Goal: Contribute content: Add original content to the website for others to see

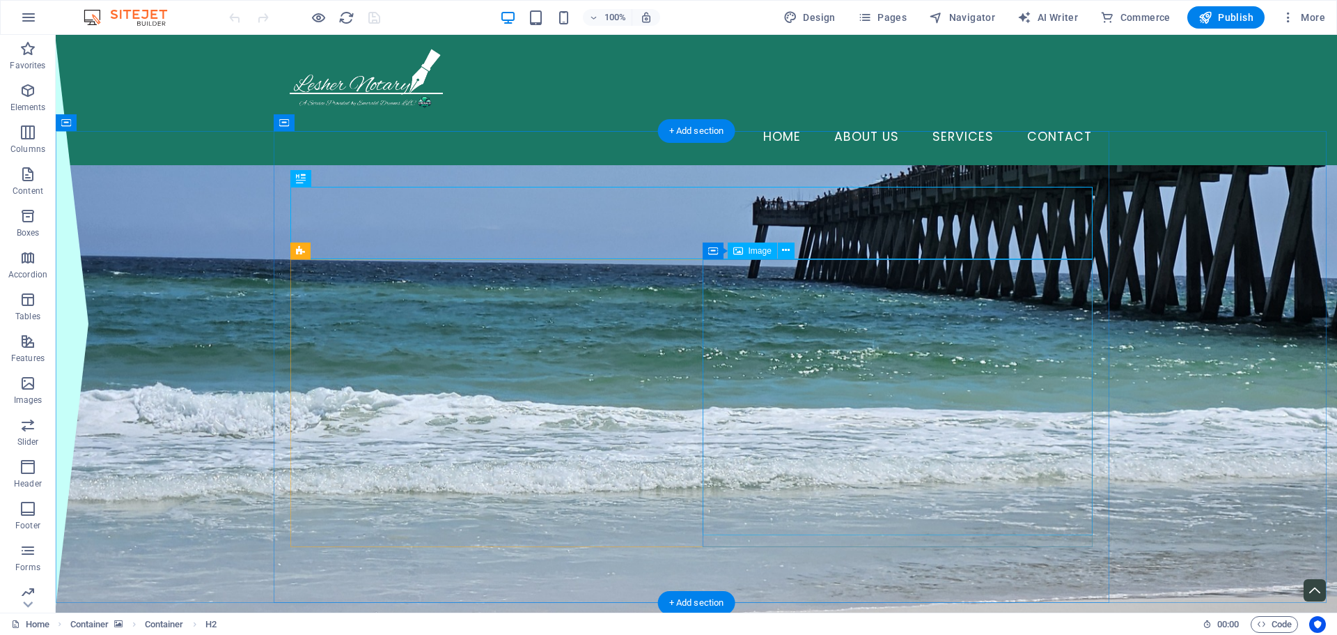
select select "px"
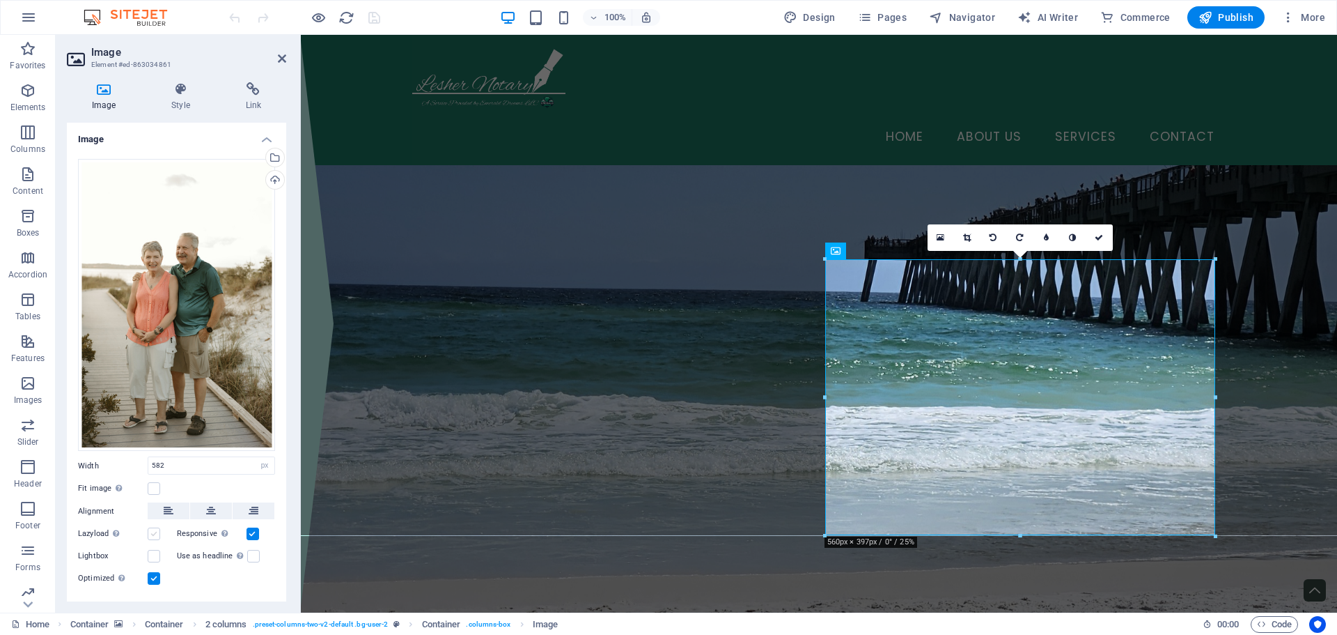
scroll to position [26, 0]
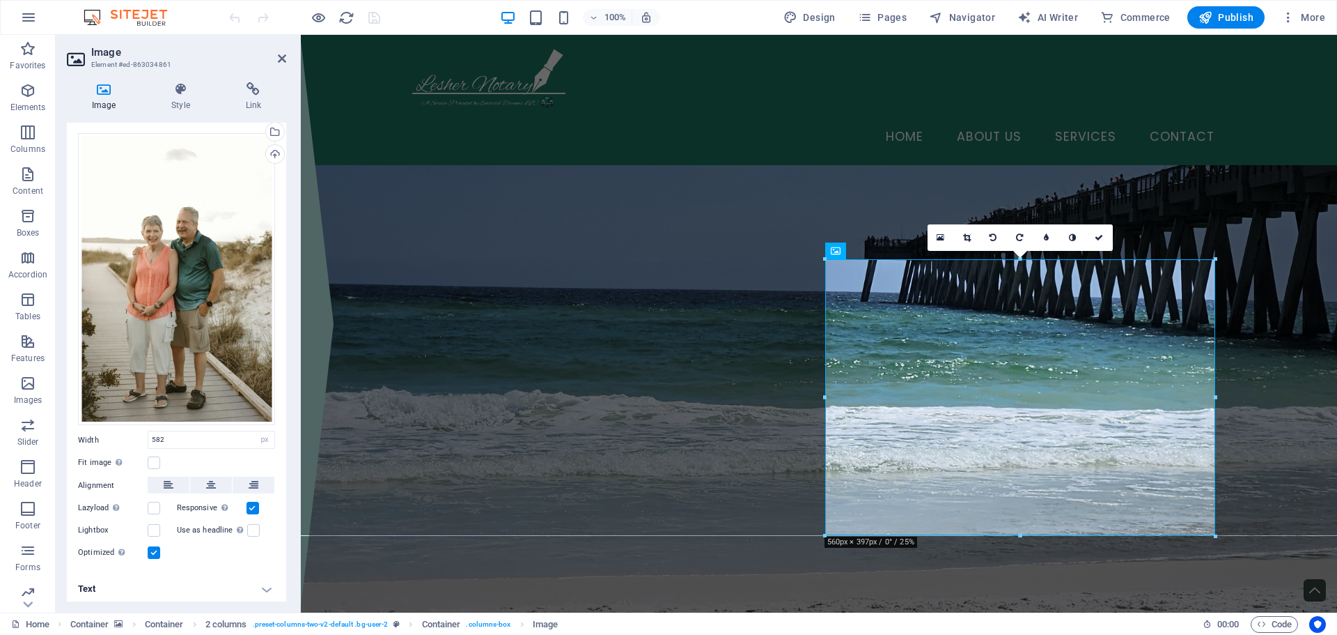
click at [201, 586] on h4 "Text" at bounding box center [176, 588] width 219 height 33
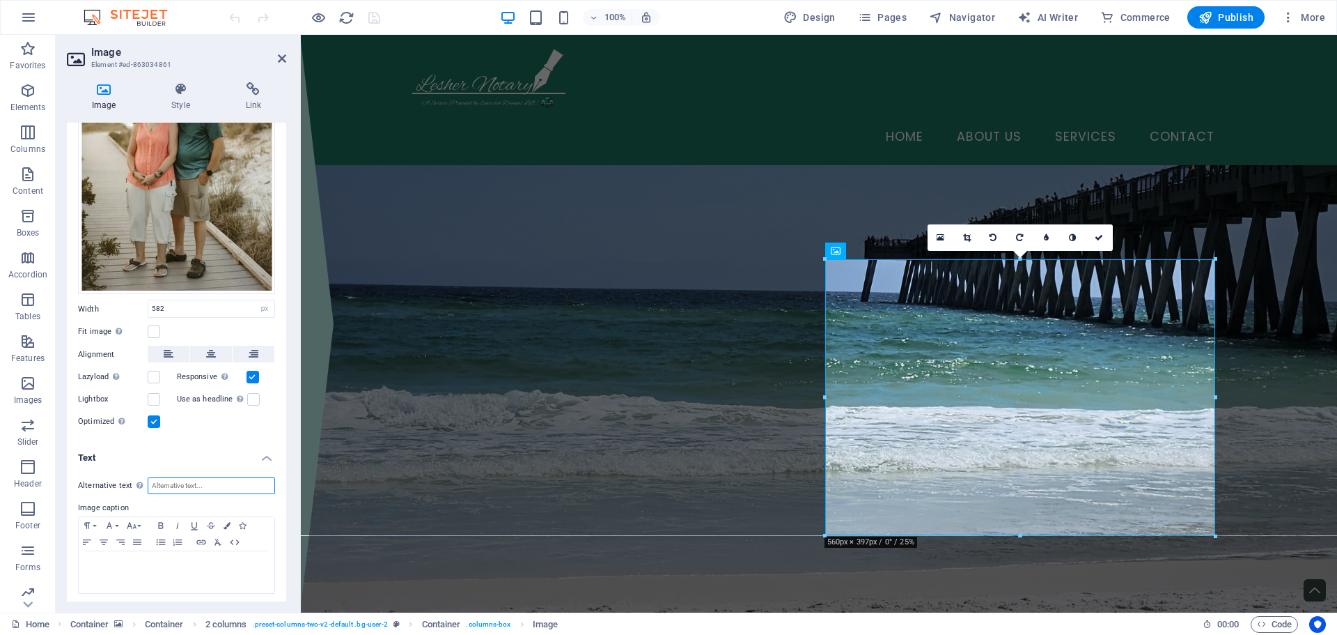
click at [208, 483] on input "Alternative text The alternative text is used by devices that cannot display im…" at bounding box center [211, 485] width 127 height 17
type input "[PERSON_NAME] and [PERSON_NAME], Publick Notary service, Remote Online Notary a…"
click at [221, 429] on div "Drag files here, click to choose files or select files from Files or our free s…" at bounding box center [176, 216] width 219 height 451
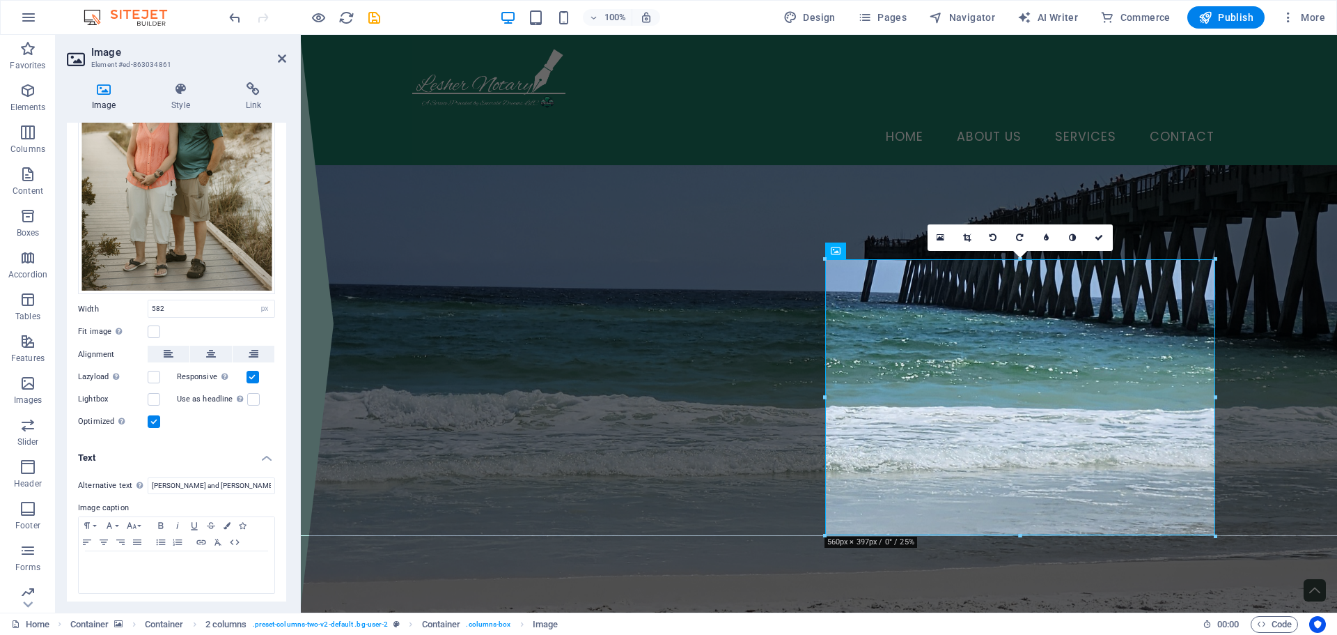
click at [366, 332] on figure at bounding box center [819, 401] width 1036 height 472
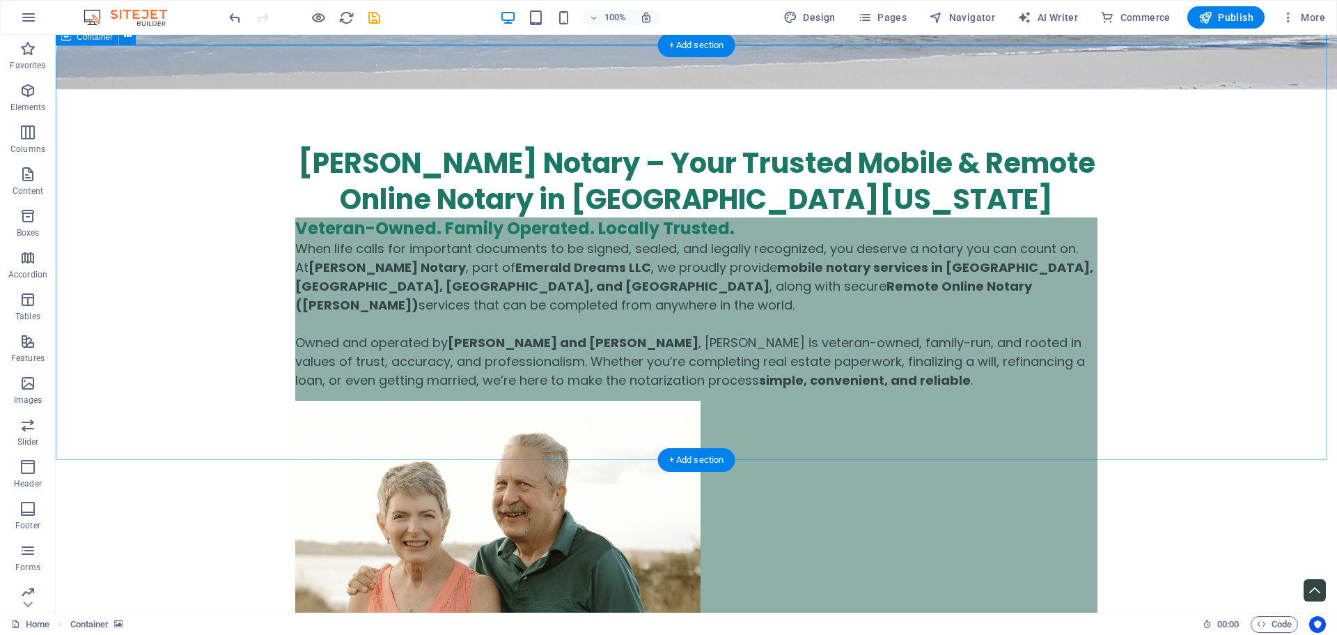
scroll to position [557, 0]
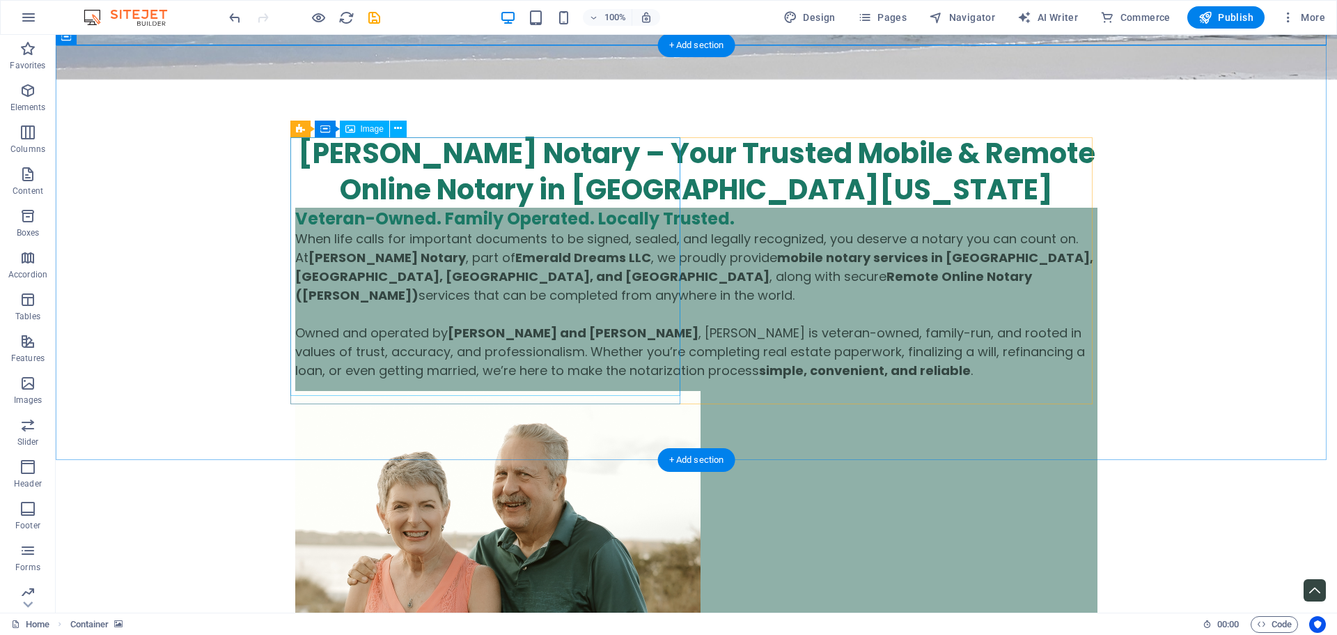
select select "px"
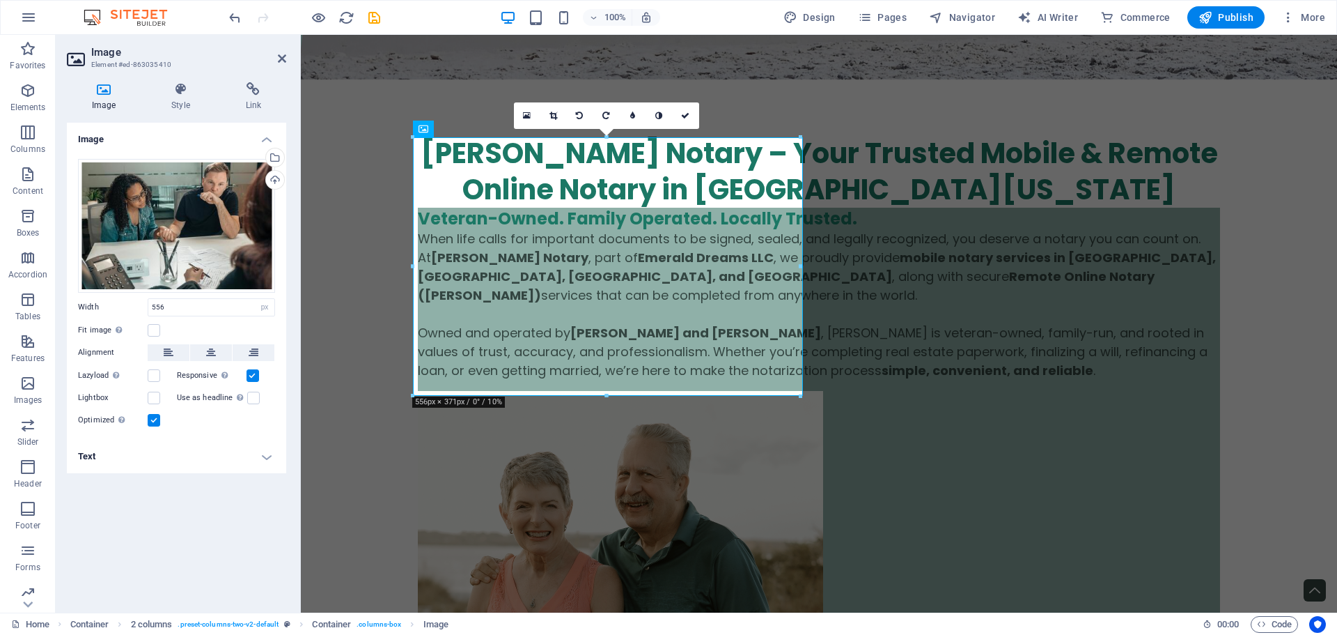
click at [112, 453] on h4 "Text" at bounding box center [176, 456] width 219 height 33
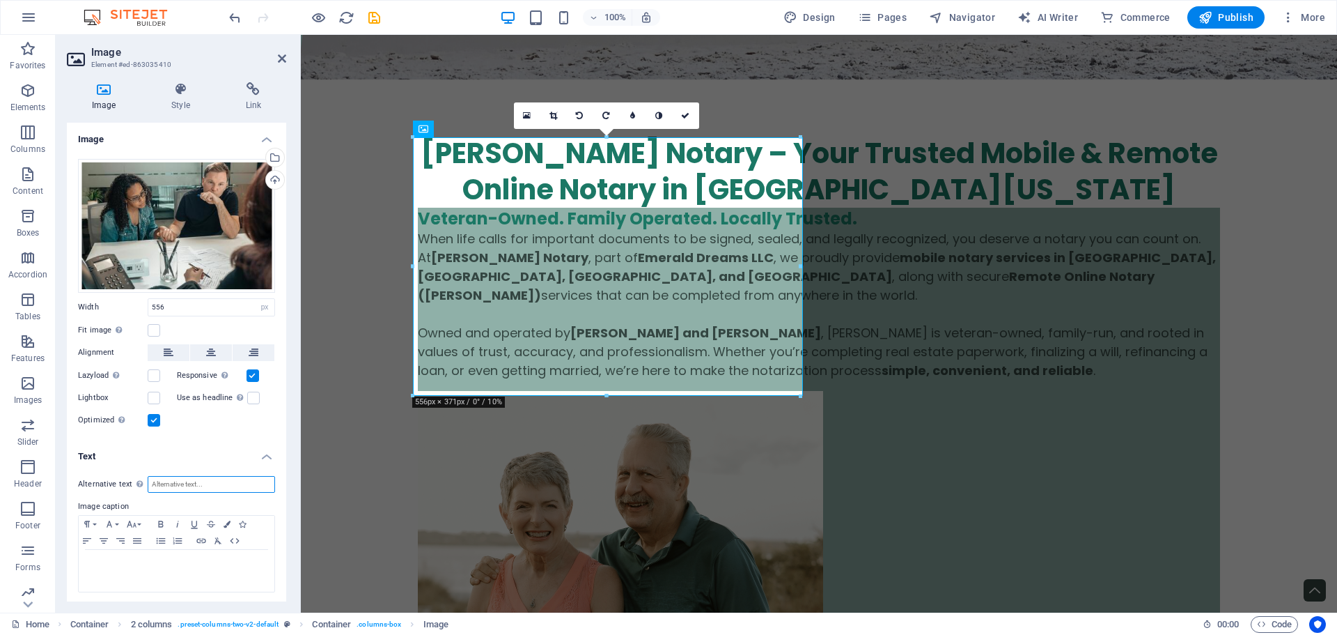
click at [205, 483] on input "Alternative text The alternative text is used by devices that cannot display im…" at bounding box center [211, 484] width 127 height 17
type input "P"
type input "Couple at loan signing with Notary Signing Agent"
click at [146, 446] on h4 "Text" at bounding box center [176, 452] width 219 height 25
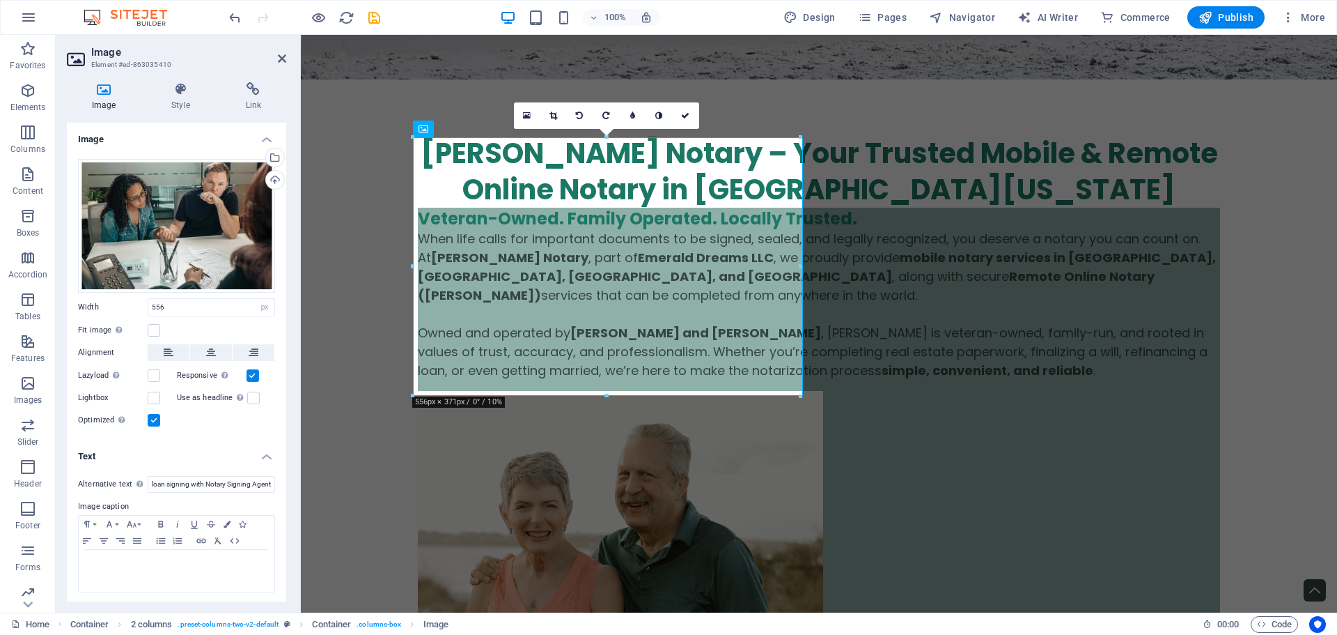
scroll to position [0, 0]
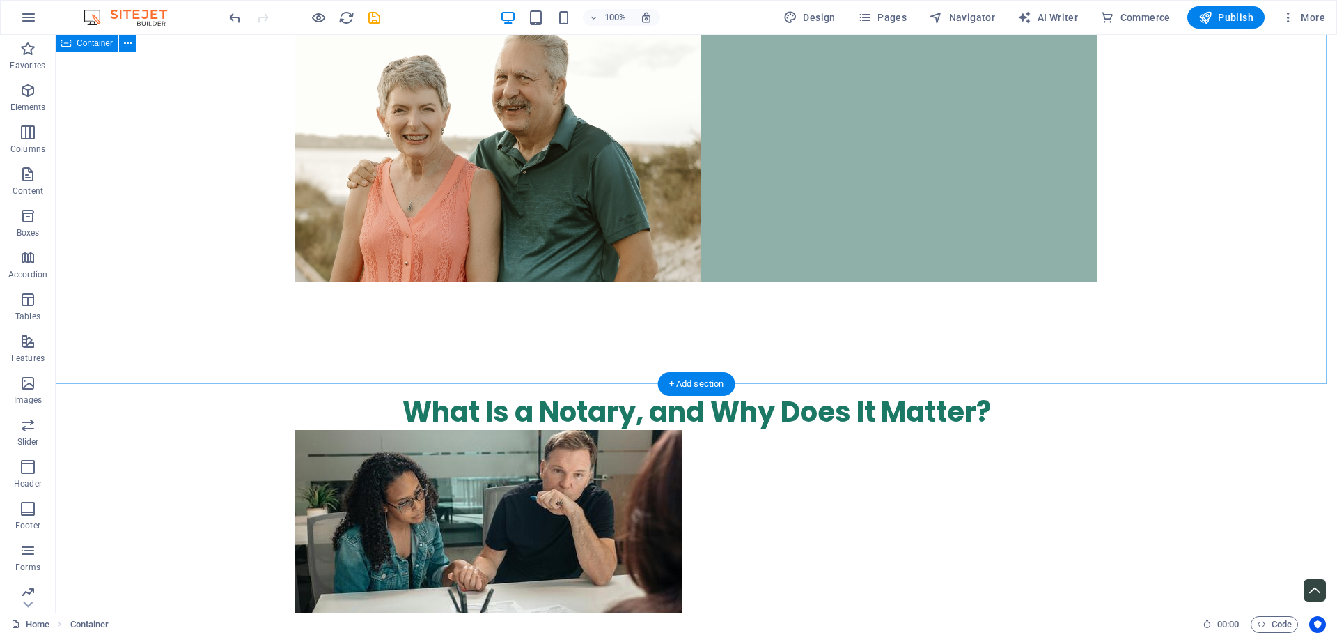
scroll to position [1114, 0]
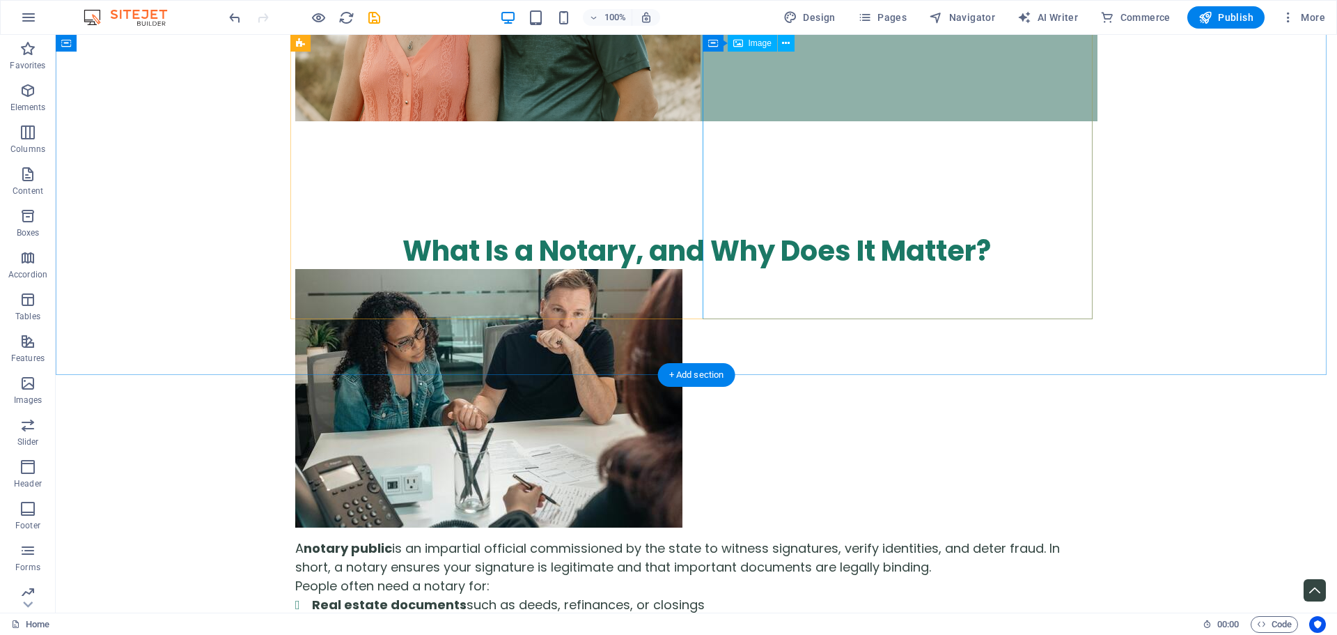
select select "px"
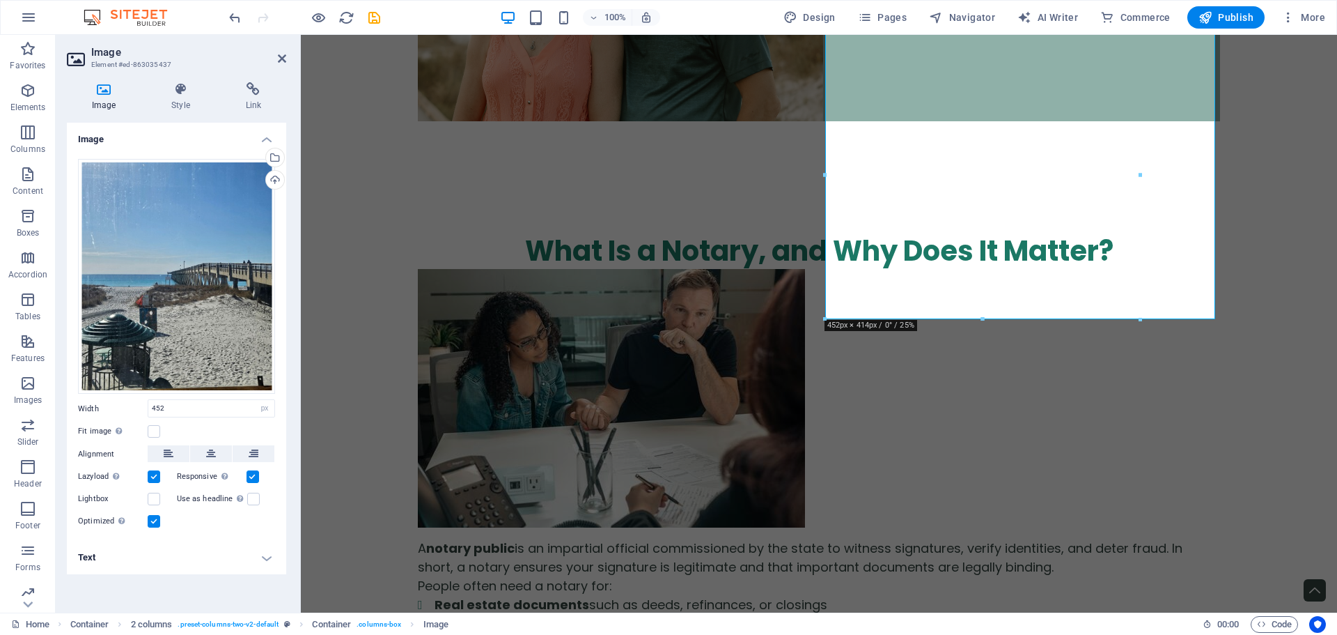
click at [121, 561] on h4 "Text" at bounding box center [176, 557] width 219 height 33
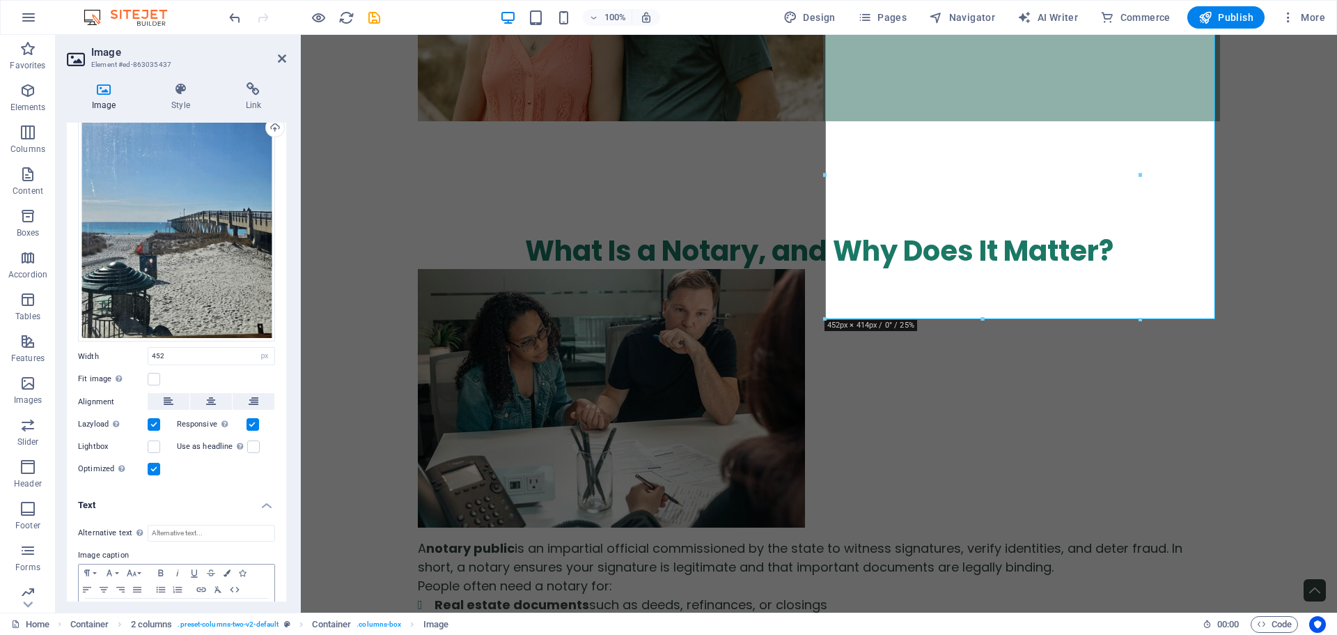
scroll to position [100, 0]
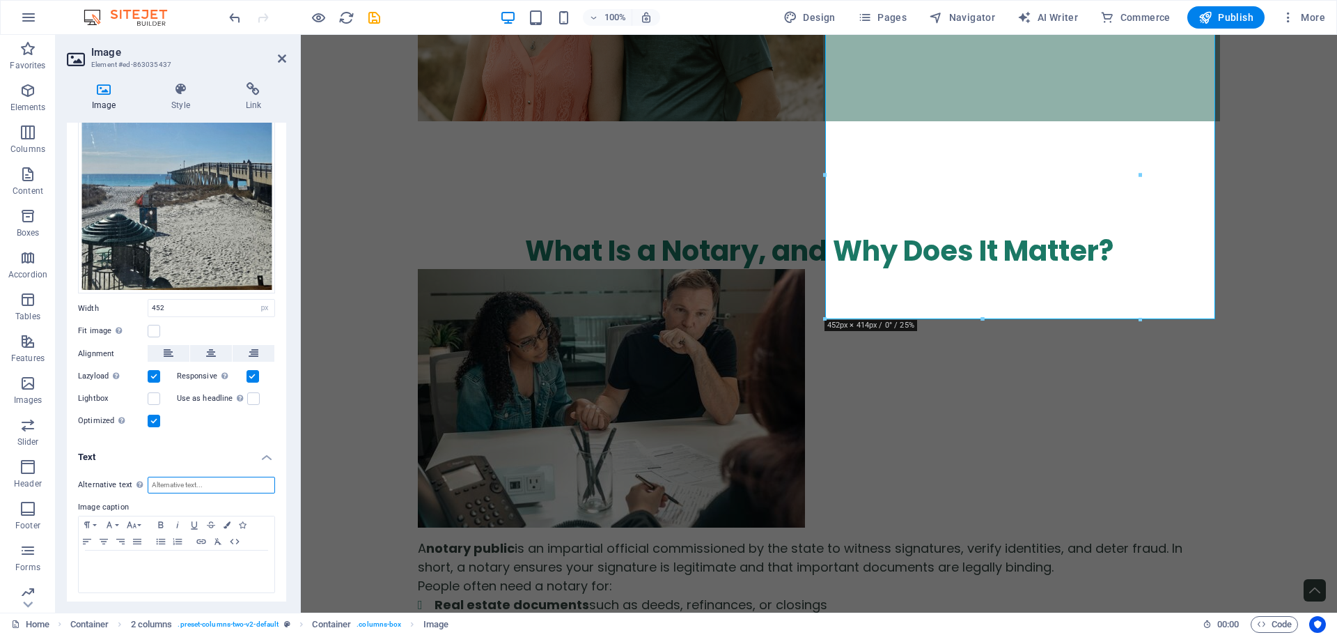
click at [226, 481] on input "Alternative text The alternative text is used by devices that cannot display im…" at bounding box center [211, 484] width 127 height 17
type input "[GEOGRAPHIC_DATA] in [GEOGRAPHIC_DATA] [GEOGRAPHIC_DATA], Near [GEOGRAPHIC_DATA…"
click at [171, 435] on div "Drag files here, click to choose files or select files from Files or our free s…" at bounding box center [176, 244] width 219 height 394
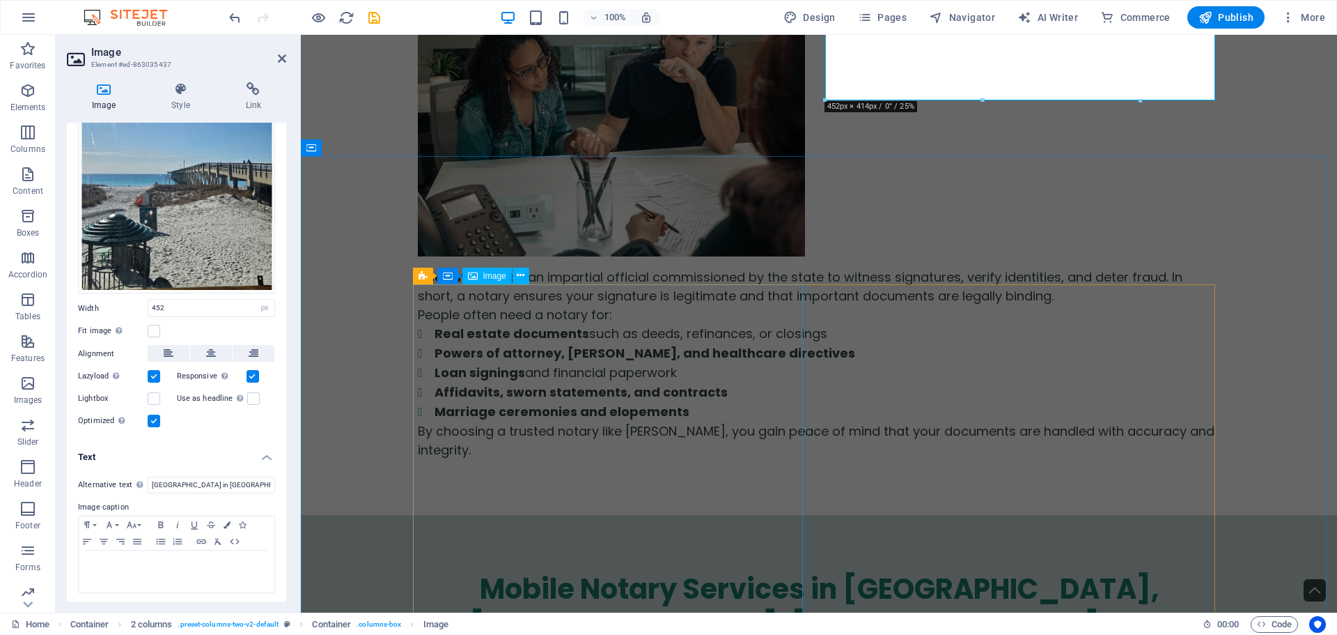
scroll to position [1532, 0]
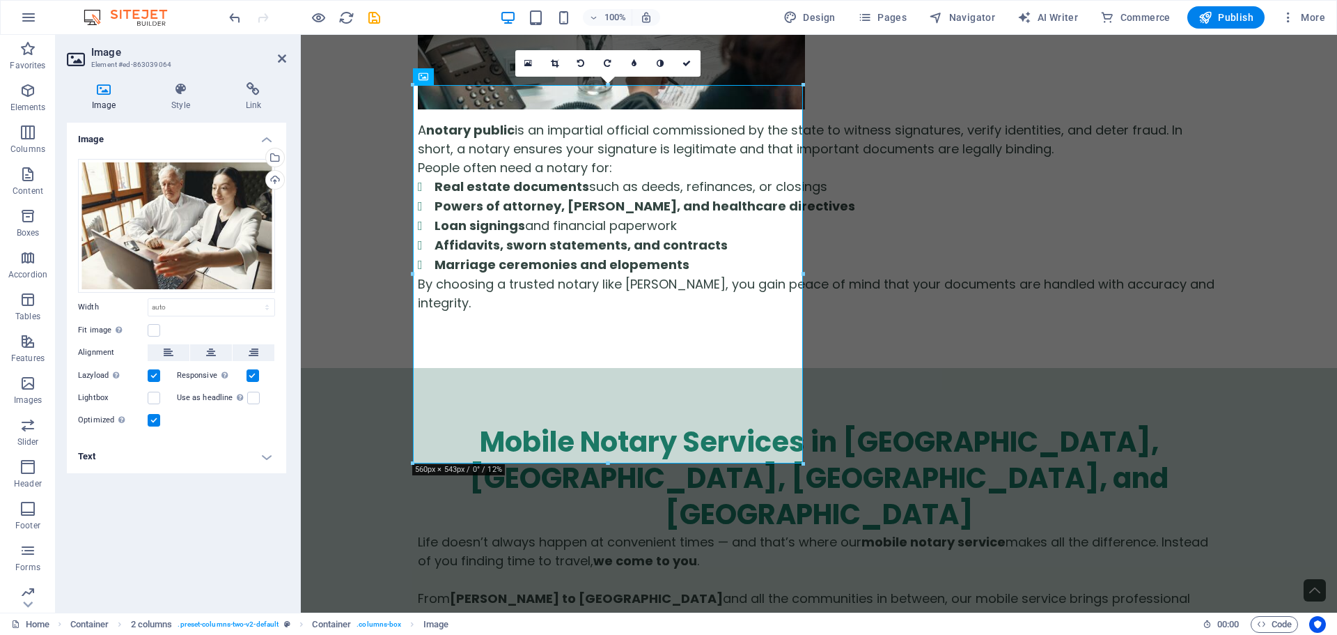
click at [190, 453] on h4 "Text" at bounding box center [176, 456] width 219 height 33
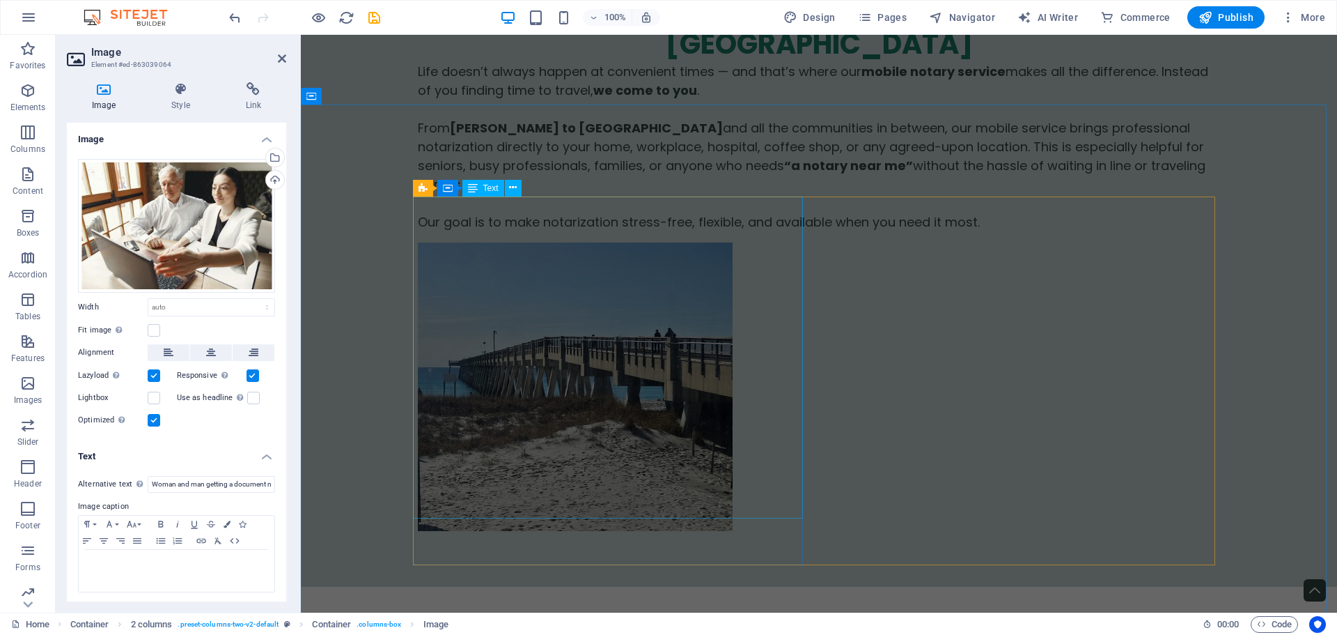
scroll to position [2020, 0]
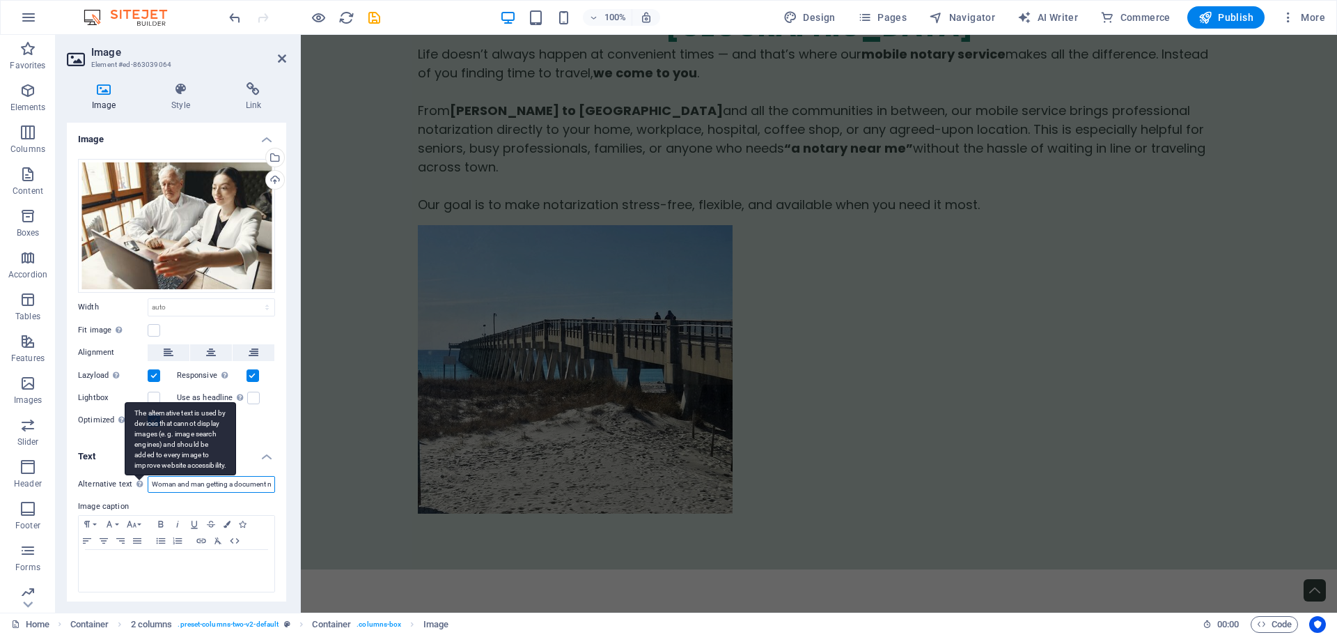
drag, startPoint x: 205, startPoint y: 481, endPoint x: 140, endPoint y: 480, distance: 64.8
click at [140, 480] on div "Alternative text The alternative text is used by devices that cannot display im…" at bounding box center [176, 484] width 197 height 17
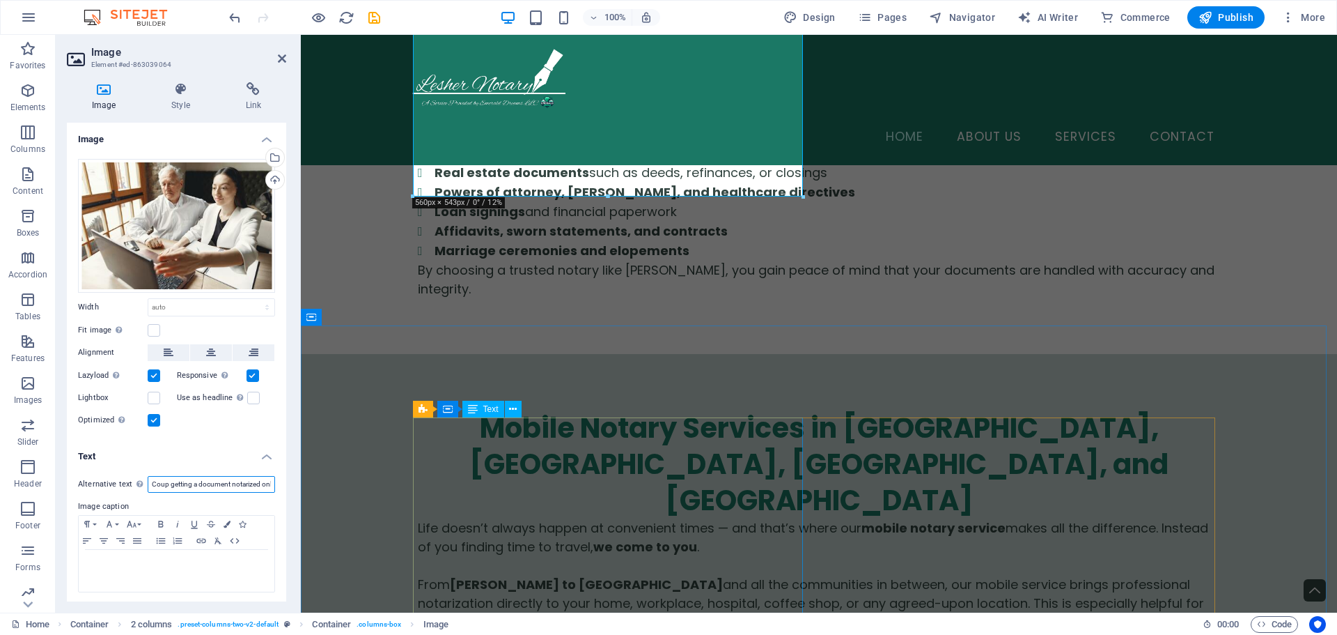
scroll to position [1483, 0]
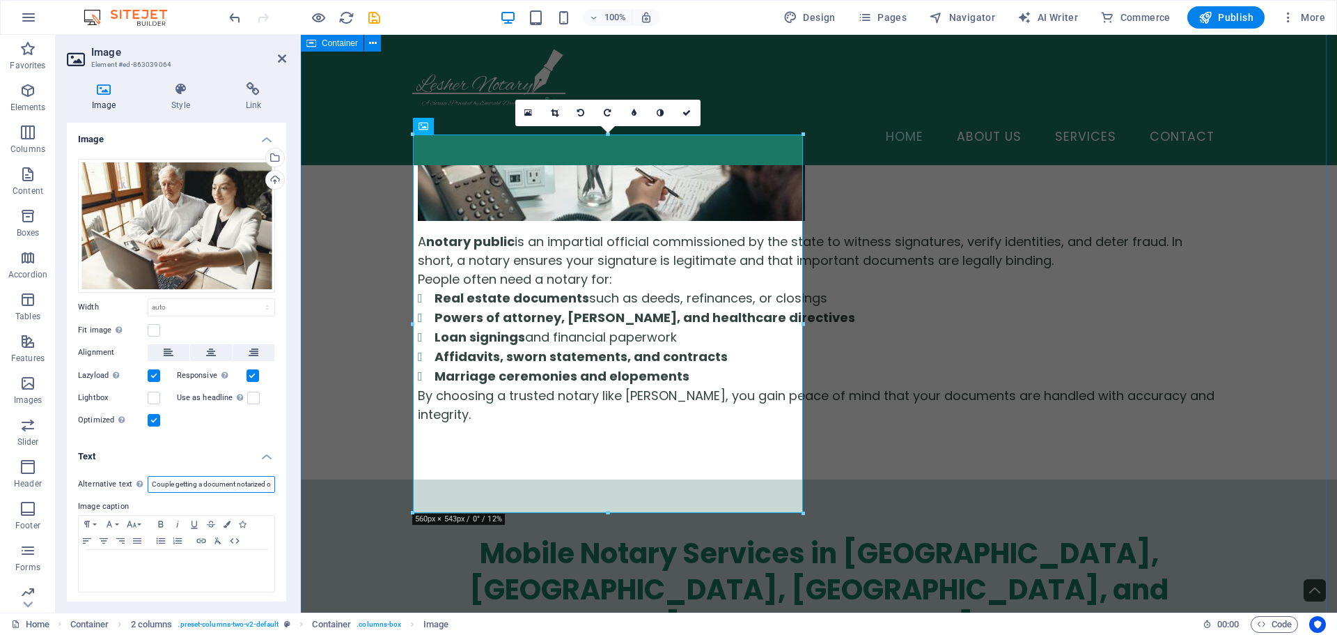
type input "Couple getting a document​ notarized online through [PERSON_NAME] Notary. A ser…"
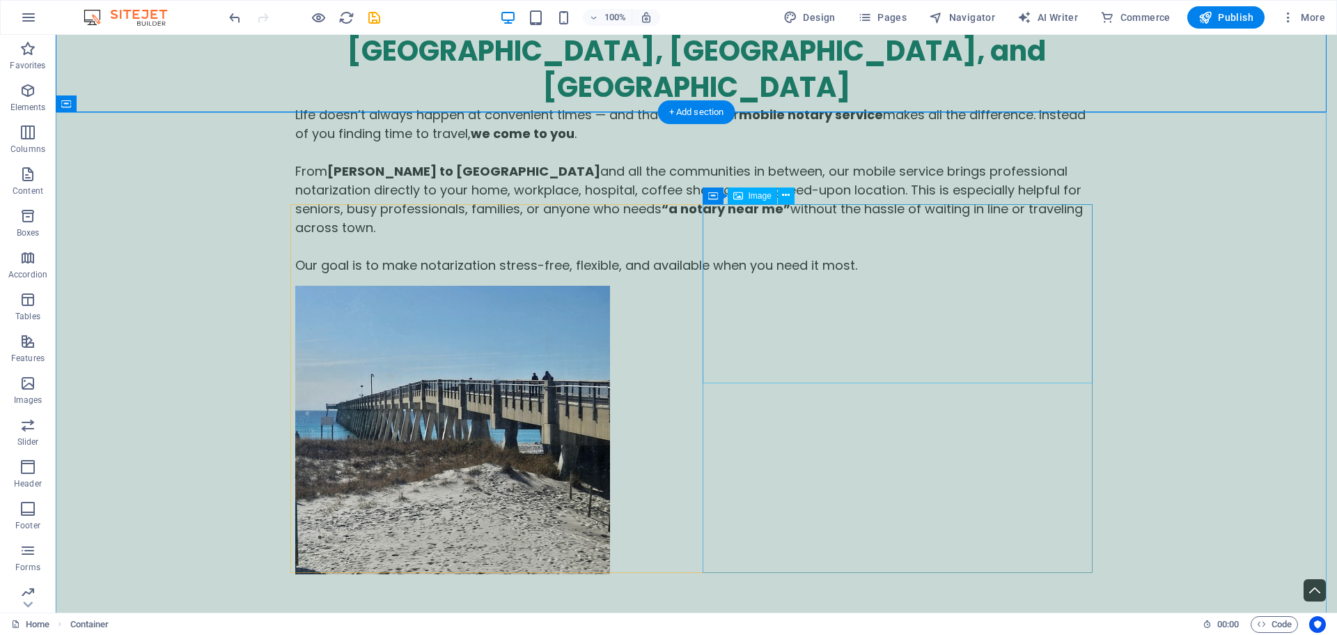
scroll to position [2040, 0]
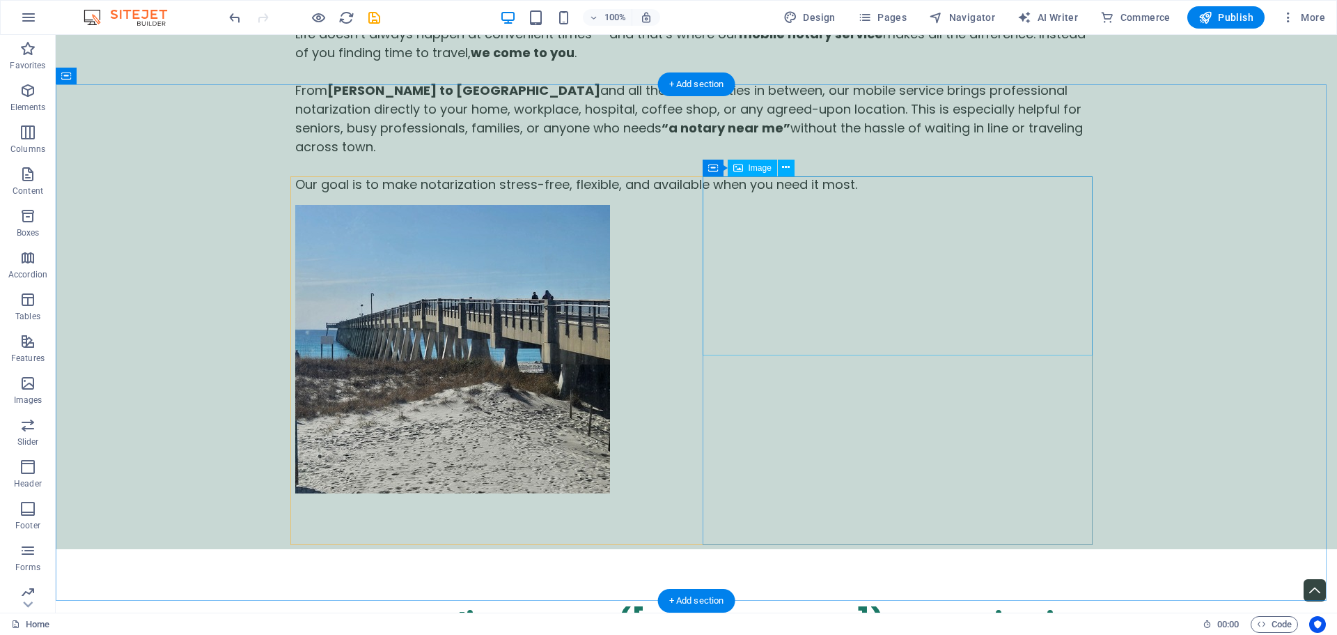
select select "px"
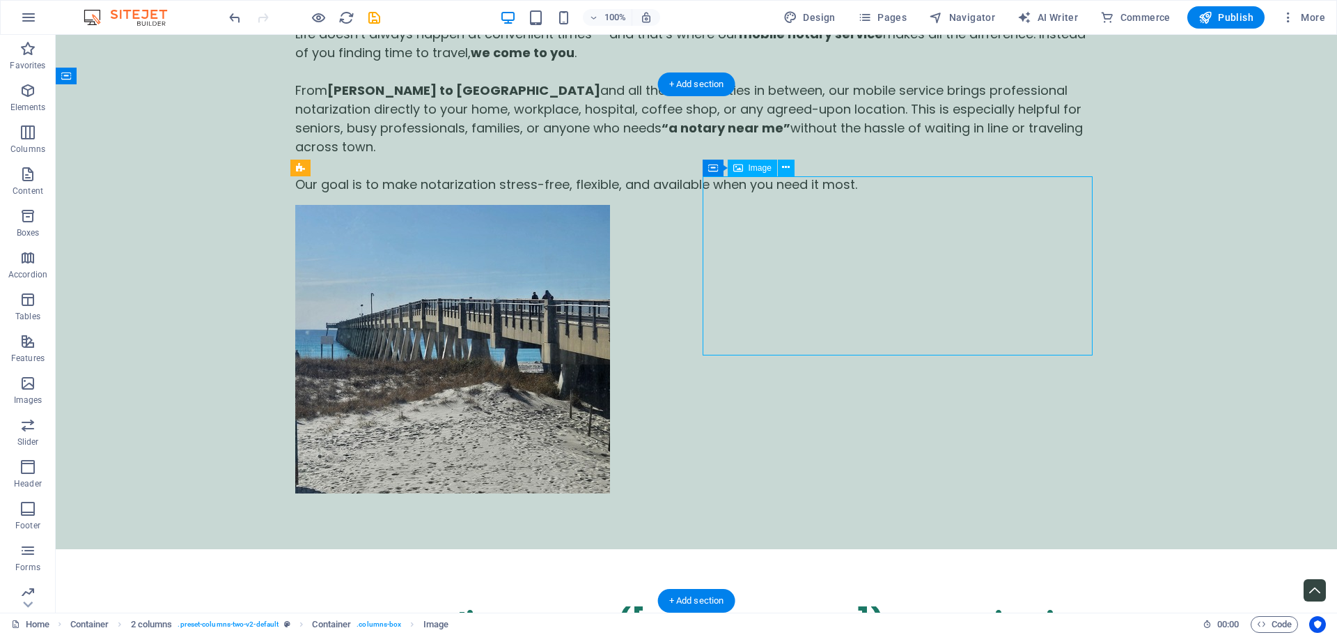
select select "px"
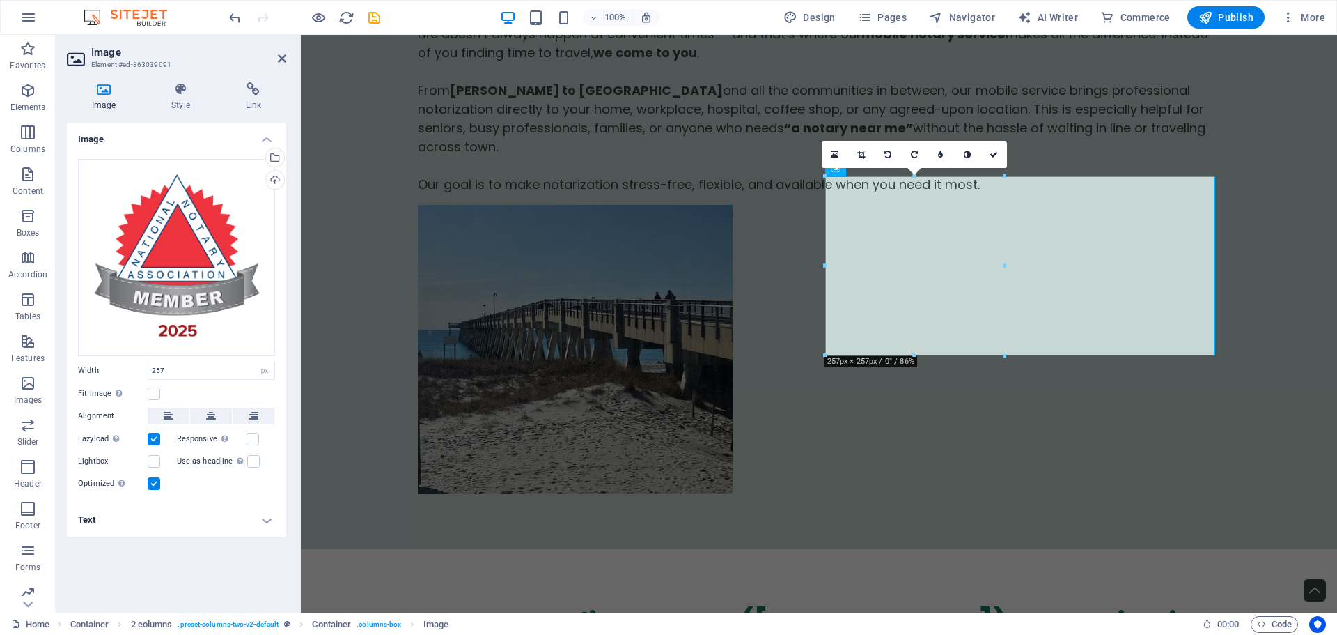
click at [155, 522] on h4 "Text" at bounding box center [176, 519] width 219 height 33
click at [217, 547] on input "Alternative text The alternative text is used by devices that cannot display im…" at bounding box center [211, 547] width 127 height 17
click at [194, 546] on input "Alternative text The alternative text is used by devices that cannot display im…" at bounding box center [211, 547] width 127 height 17
click at [213, 545] on input "Alternative text The alternative text is used by devices that cannot display im…" at bounding box center [211, 547] width 127 height 17
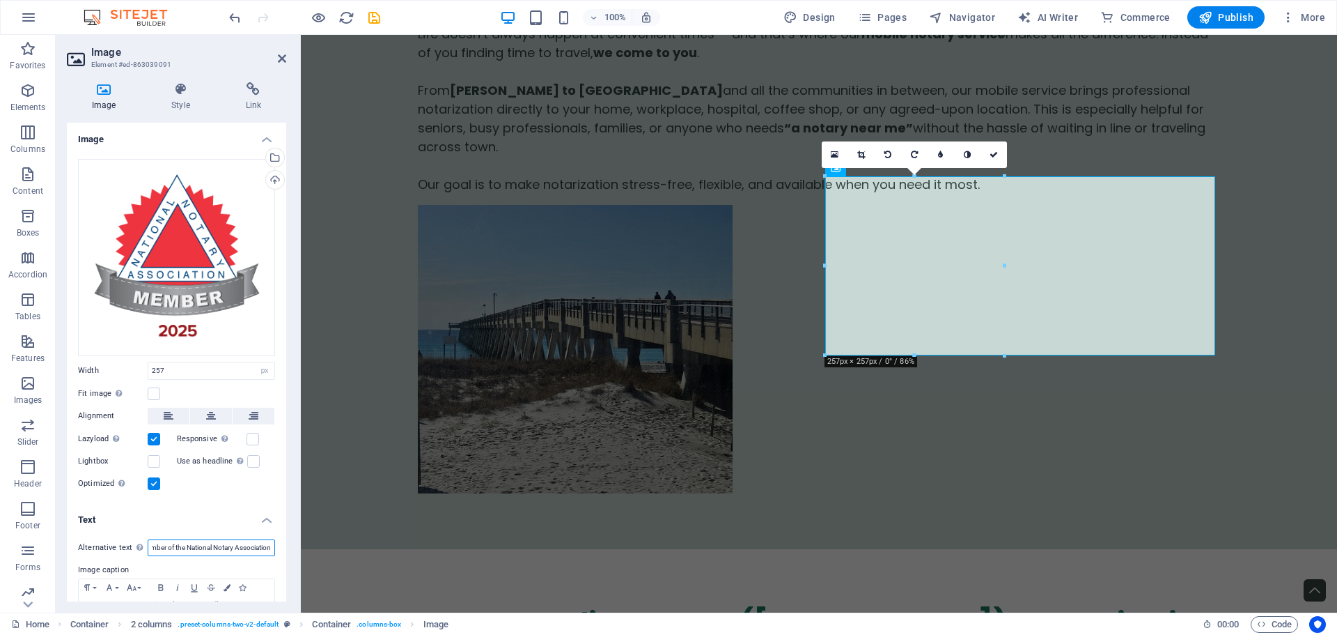
type input "Member of the National Notary Association"
click at [208, 561] on label "Image caption" at bounding box center [176, 569] width 197 height 17
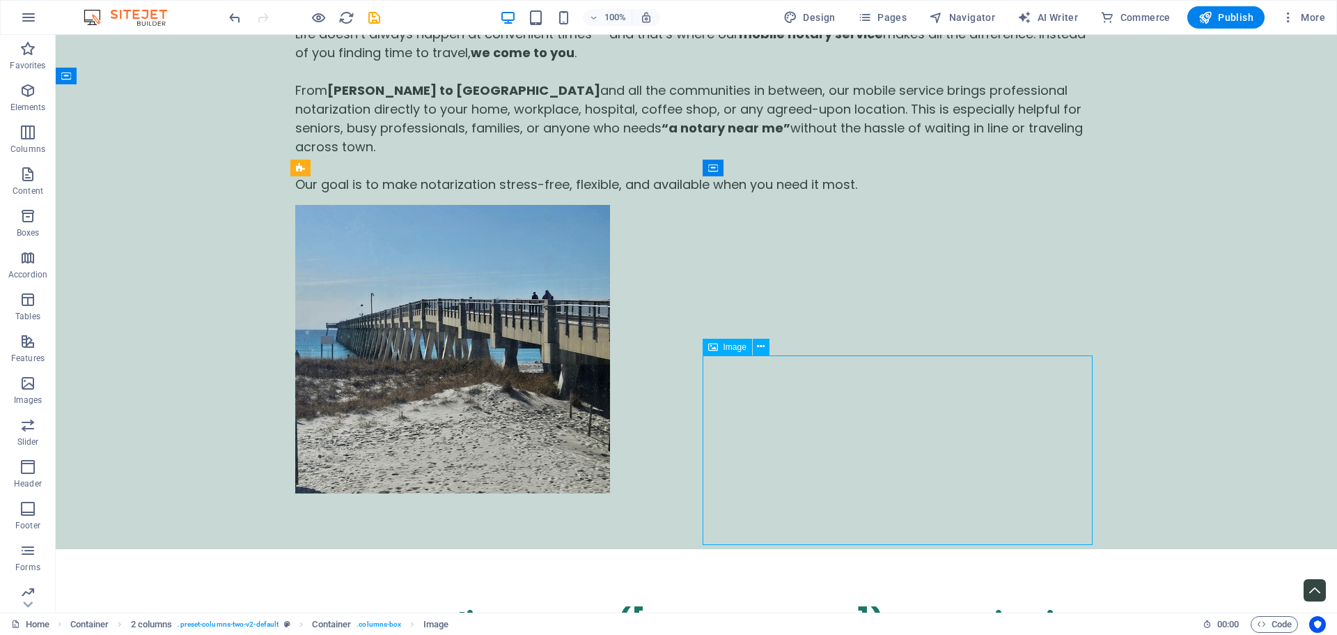
select select "px"
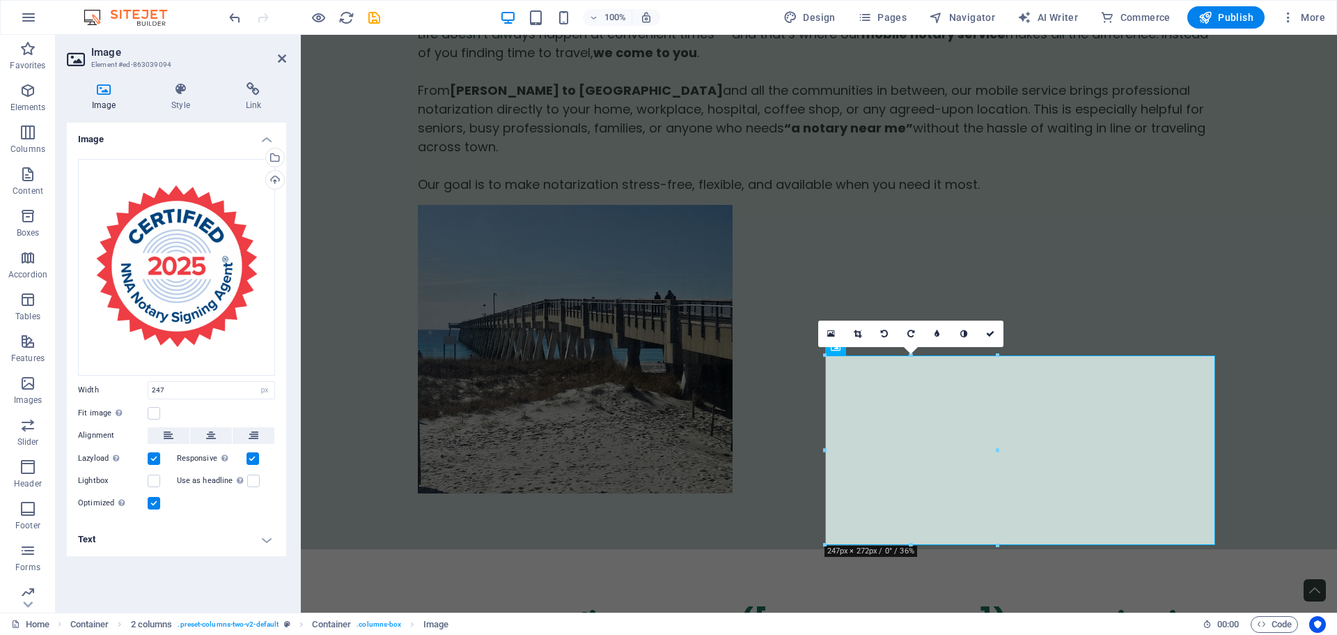
click at [187, 534] on h4 "Text" at bounding box center [176, 538] width 219 height 33
click at [205, 559] on input "Alternative text The alternative text is used by devices that cannot display im…" at bounding box center [211, 567] width 127 height 17
drag, startPoint x: 164, startPoint y: 561, endPoint x: 151, endPoint y: 561, distance: 13.2
click at [151, 561] on input "NNACertified Notary Signing Agent" at bounding box center [211, 567] width 127 height 17
click at [180, 561] on input "Certified Notary Signing Agent" at bounding box center [211, 567] width 127 height 17
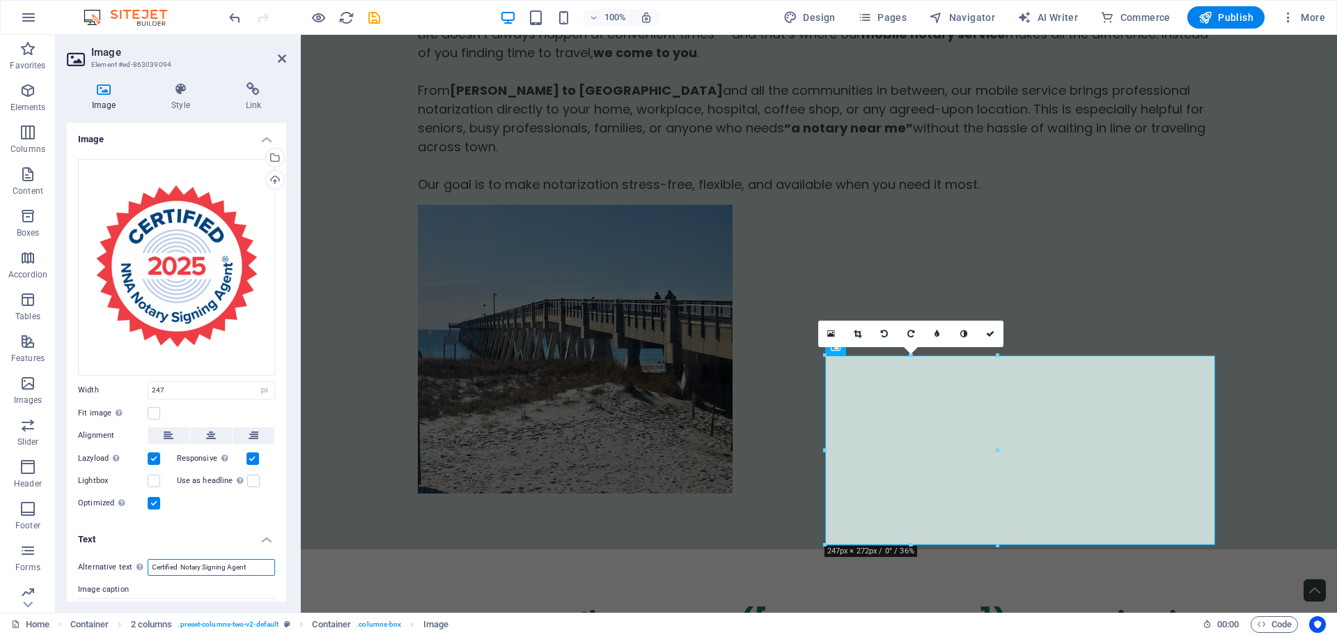
click at [178, 561] on input "Certified Notary Signing Agent" at bounding box center [211, 567] width 127 height 17
paste input "NNA"
type input "Certified NNA Notary Signing Agent"
click at [218, 518] on div "Drag files here, click to choose files or select files from Files or our free s…" at bounding box center [176, 335] width 219 height 375
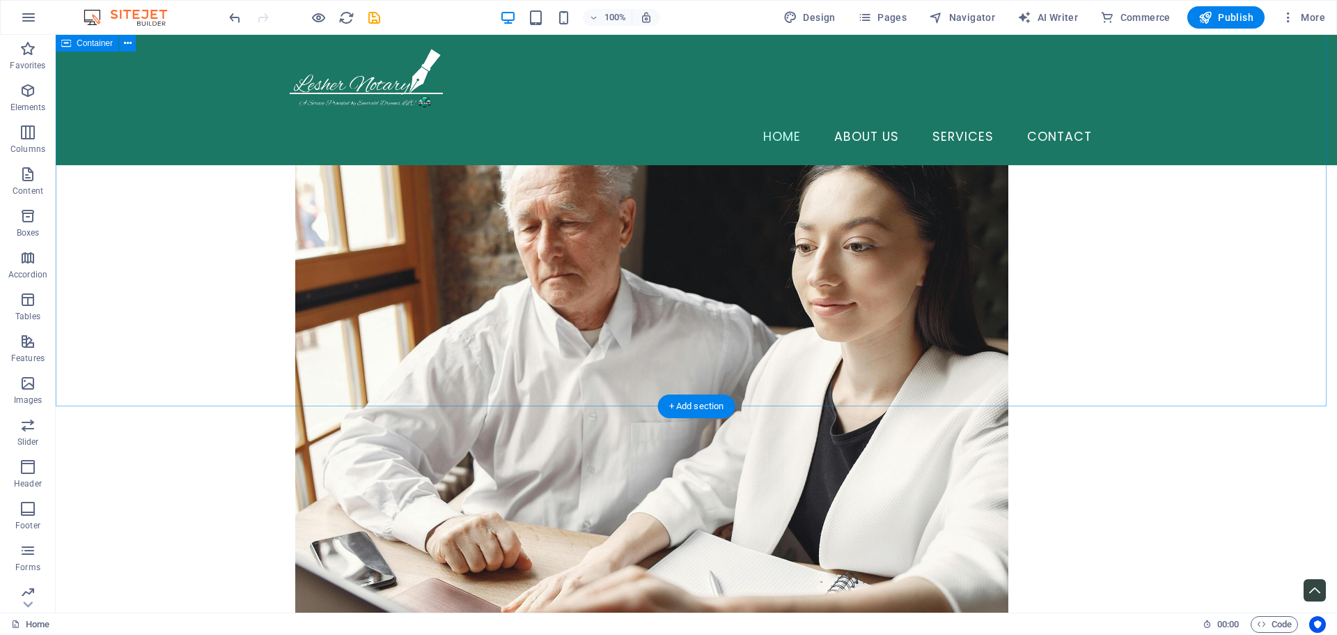
scroll to position [2528, 0]
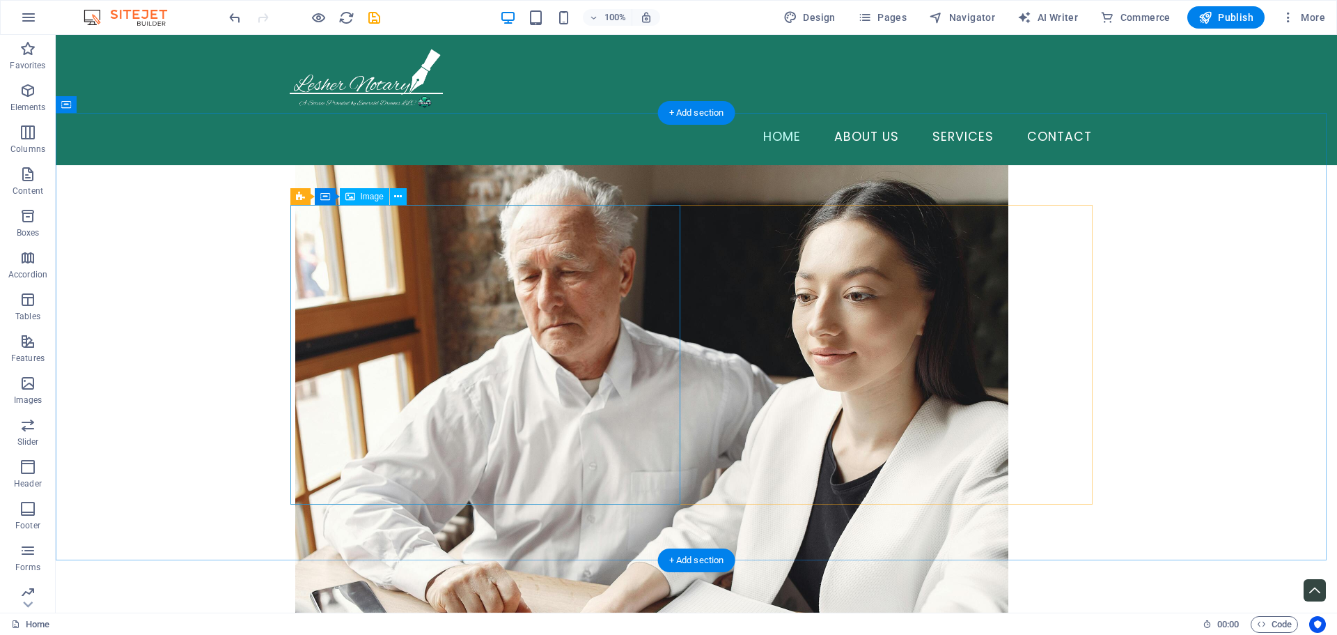
select select "px"
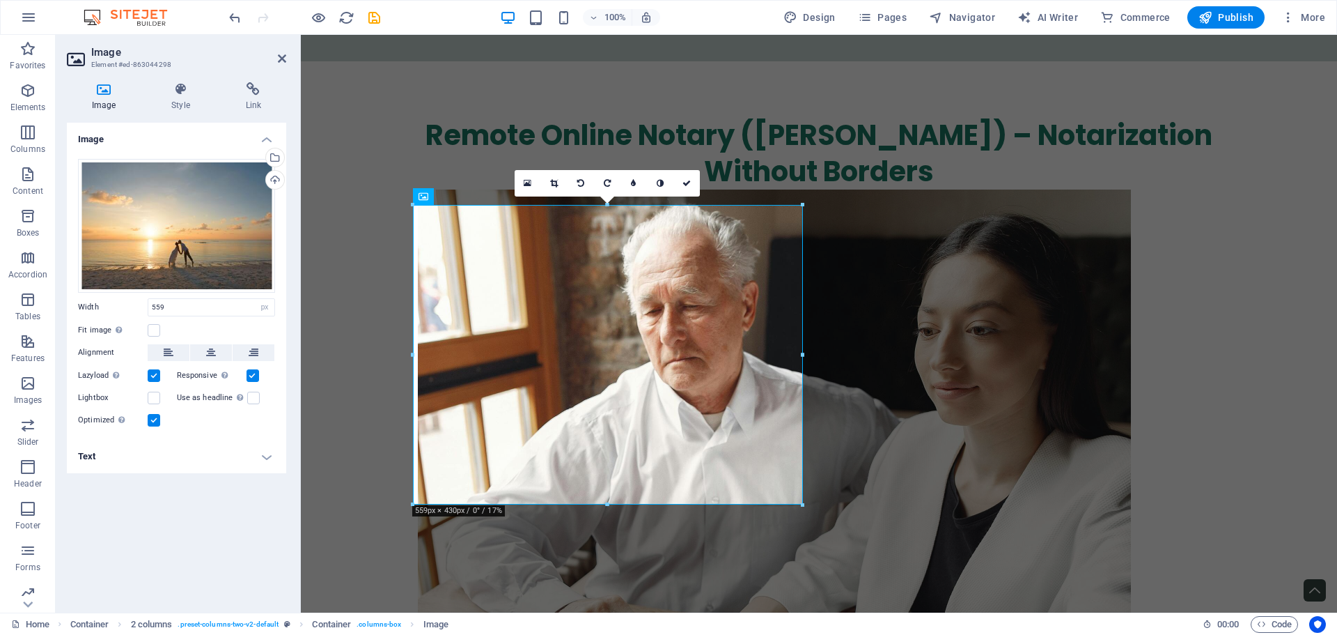
click at [150, 452] on h4 "Text" at bounding box center [176, 456] width 219 height 33
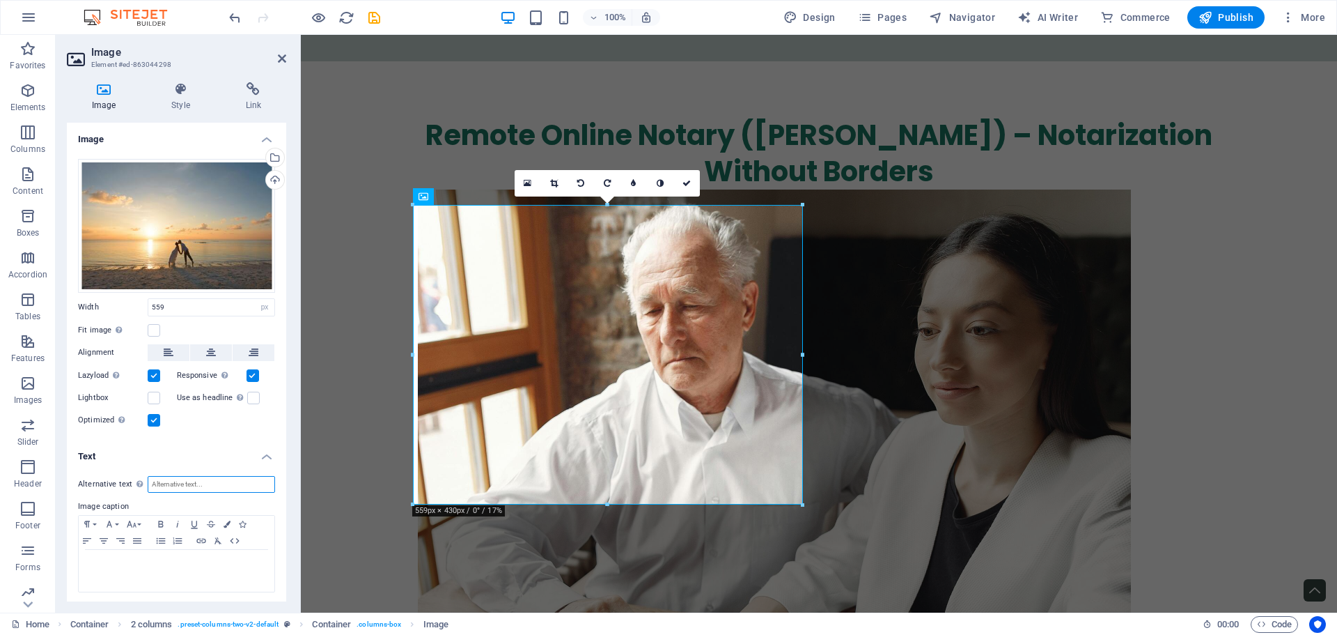
click at [206, 484] on input "Alternative text The alternative text is used by devices that cannot display im…" at bounding box center [211, 484] width 127 height 17
type input "Wedding on the beach at sunrise. How romantic"
click at [249, 494] on div "Alternative text The alternative text is used by devices that cannot display im…" at bounding box center [176, 534] width 219 height 139
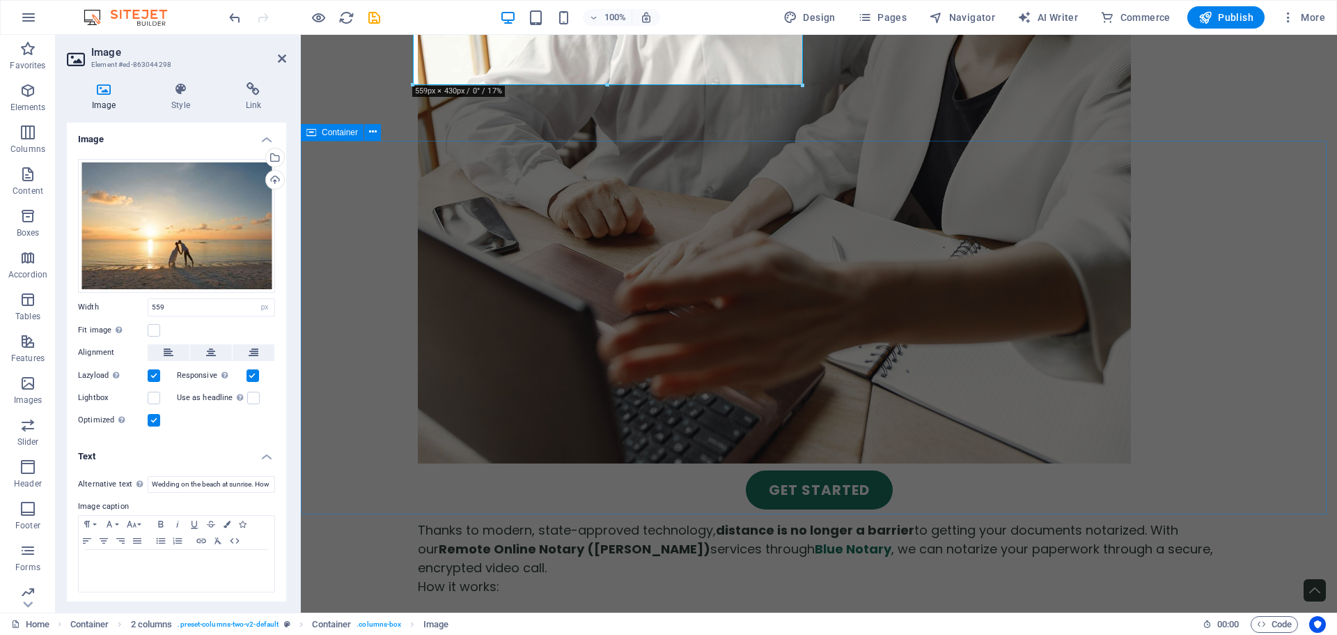
scroll to position [3015, 0]
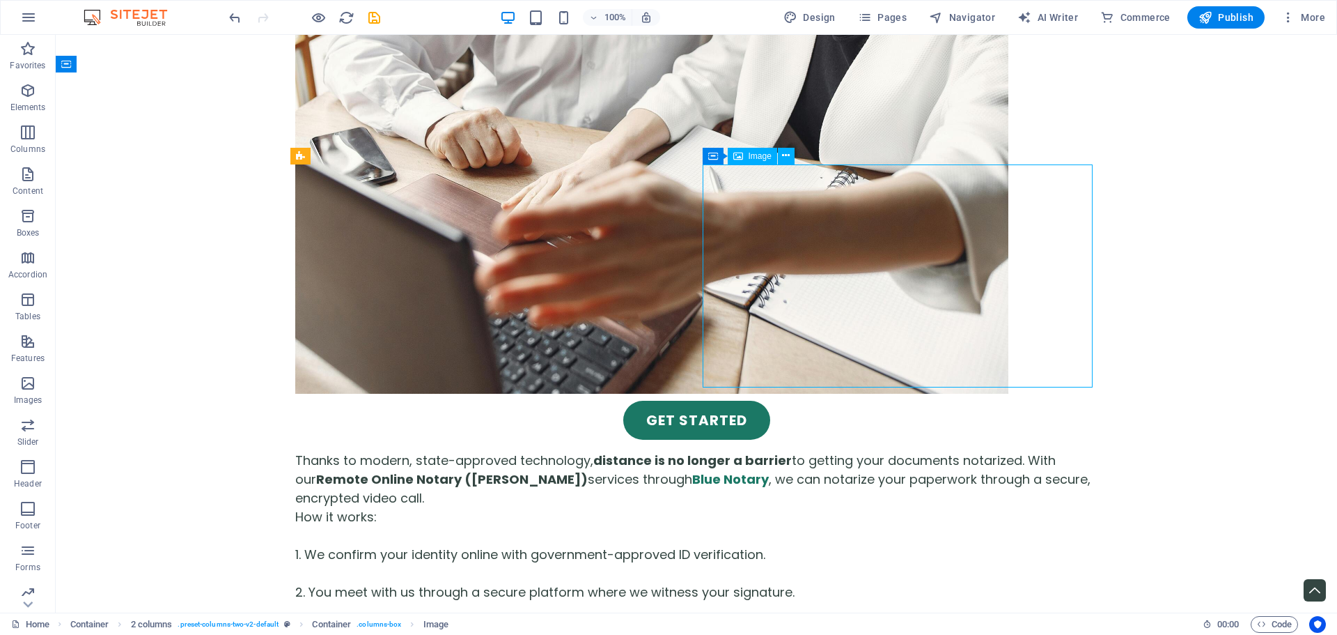
select select "px"
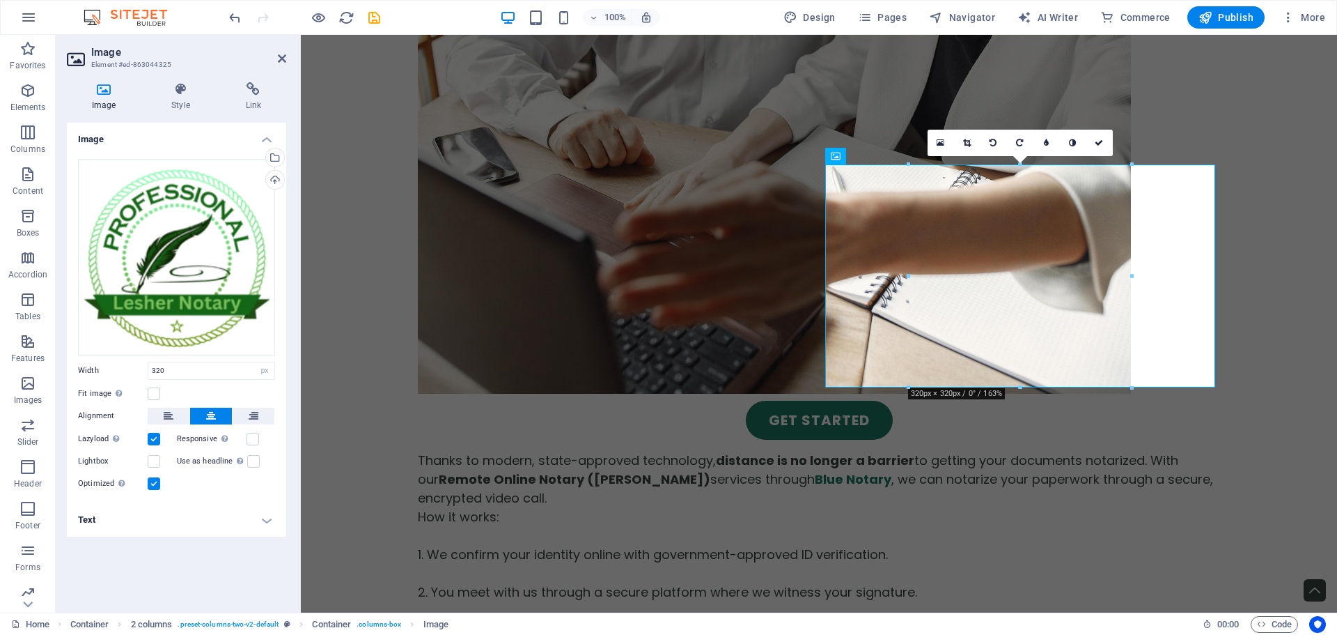
click at [172, 524] on h4 "Text" at bounding box center [176, 519] width 219 height 33
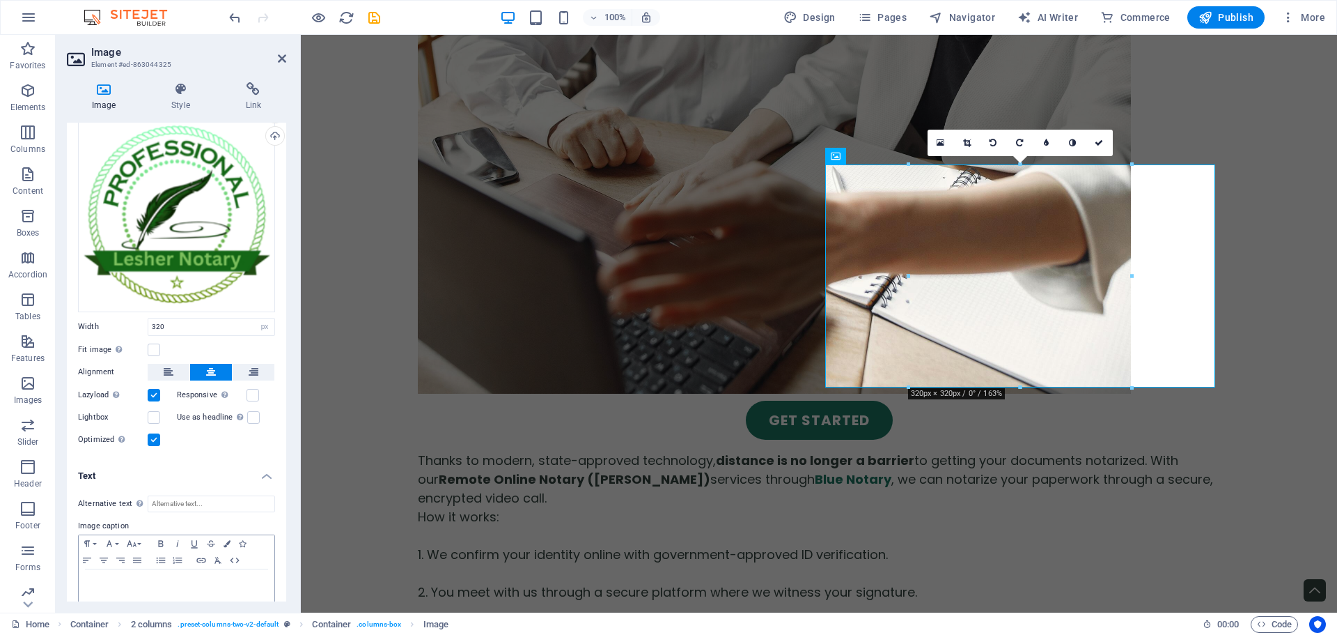
scroll to position [63, 0]
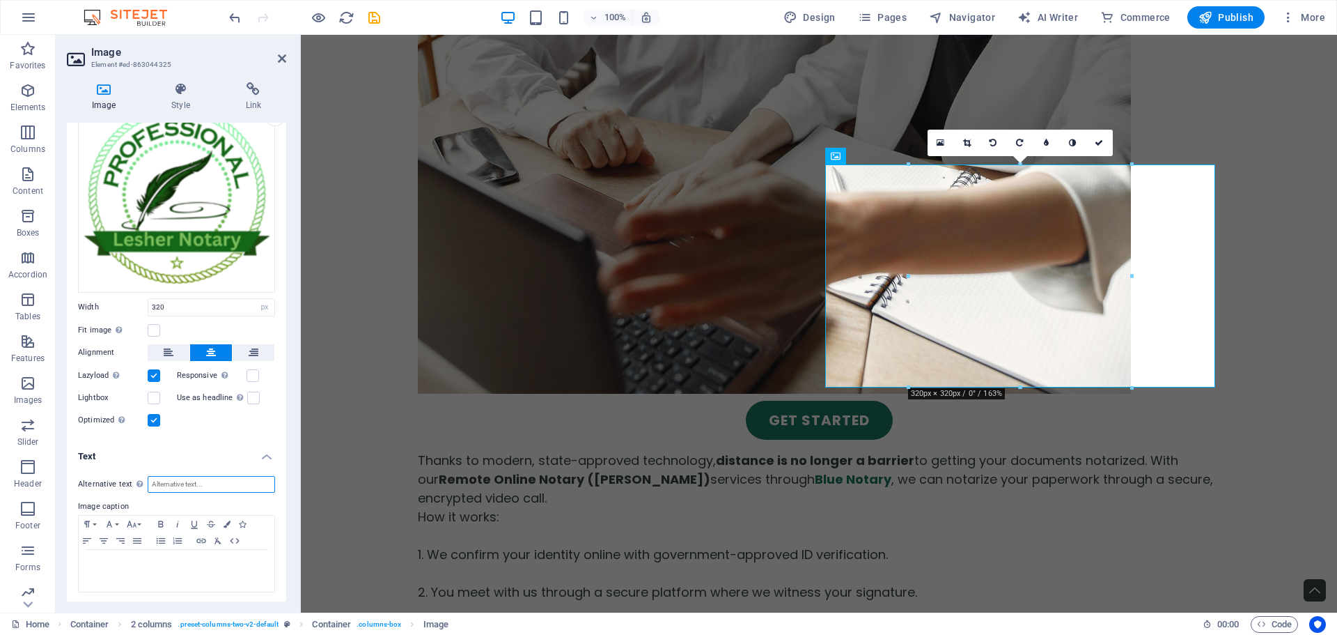
click at [209, 485] on input "Alternative text The alternative text is used by devices that cannot display im…" at bounding box center [211, 484] width 127 height 17
type input "Professional Notary, [PERSON_NAME] Notary"
click at [460, 490] on icon at bounding box center [459, 492] width 8 height 15
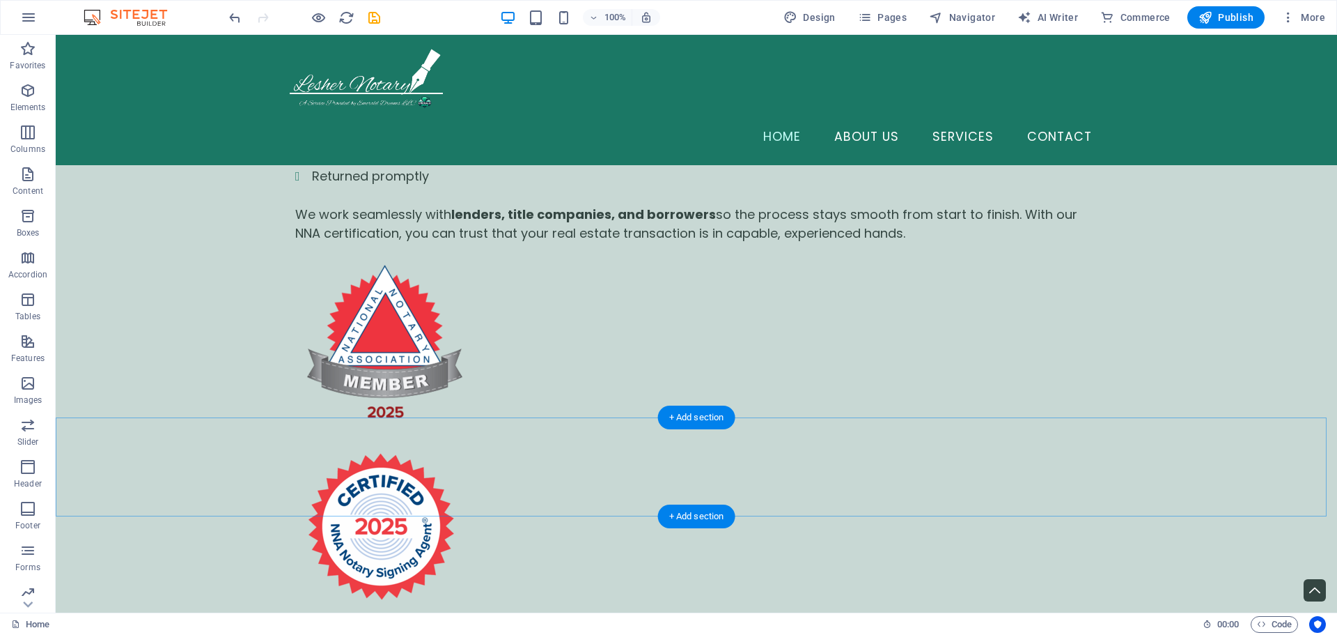
scroll to position [3518, 0]
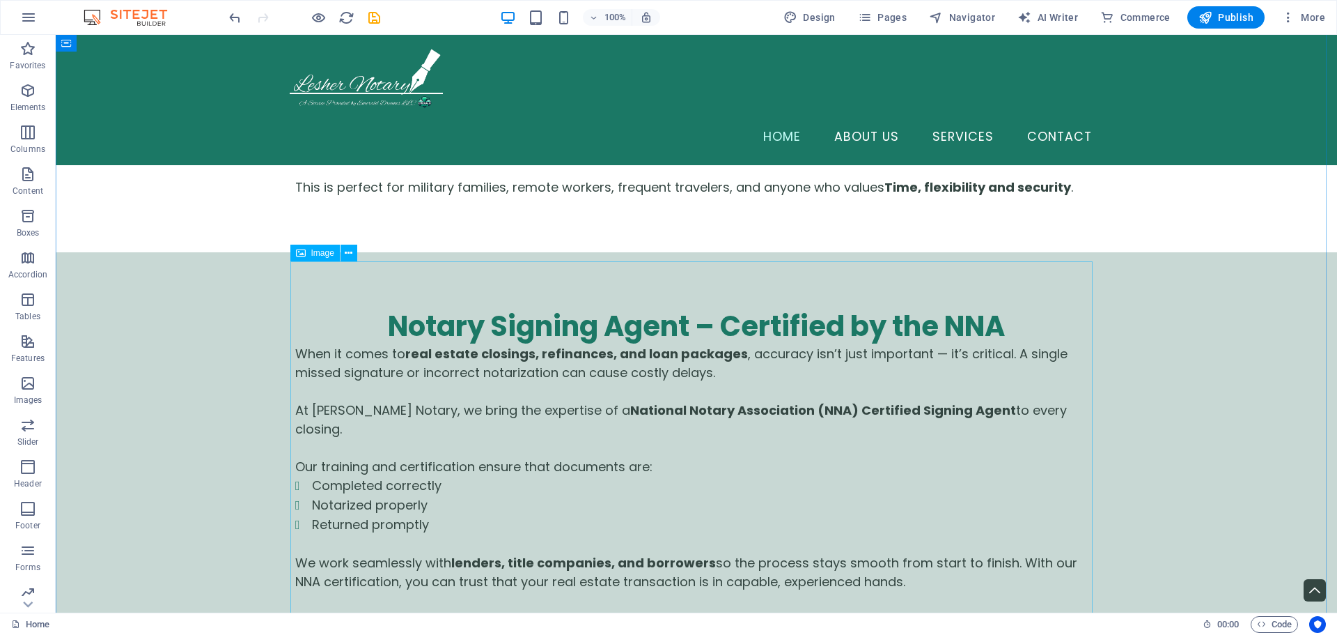
click at [345, 254] on icon at bounding box center [349, 253] width 8 height 15
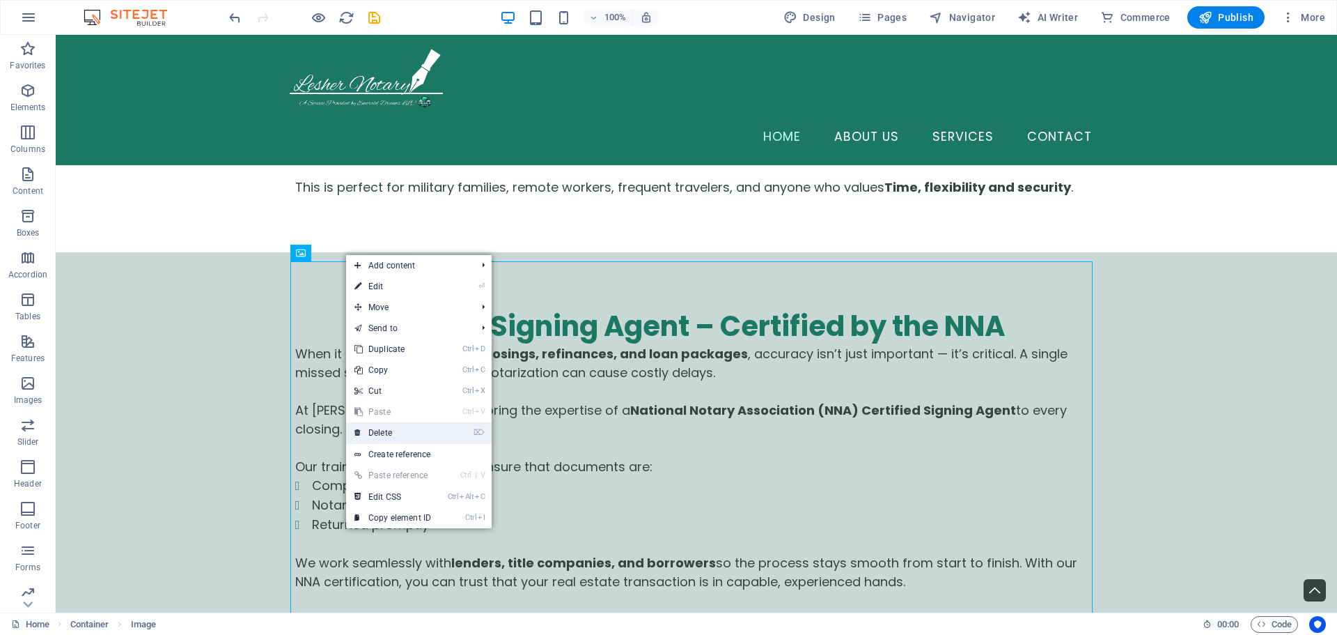
click at [416, 431] on link "⌦ Delete" at bounding box center [392, 432] width 93 height 21
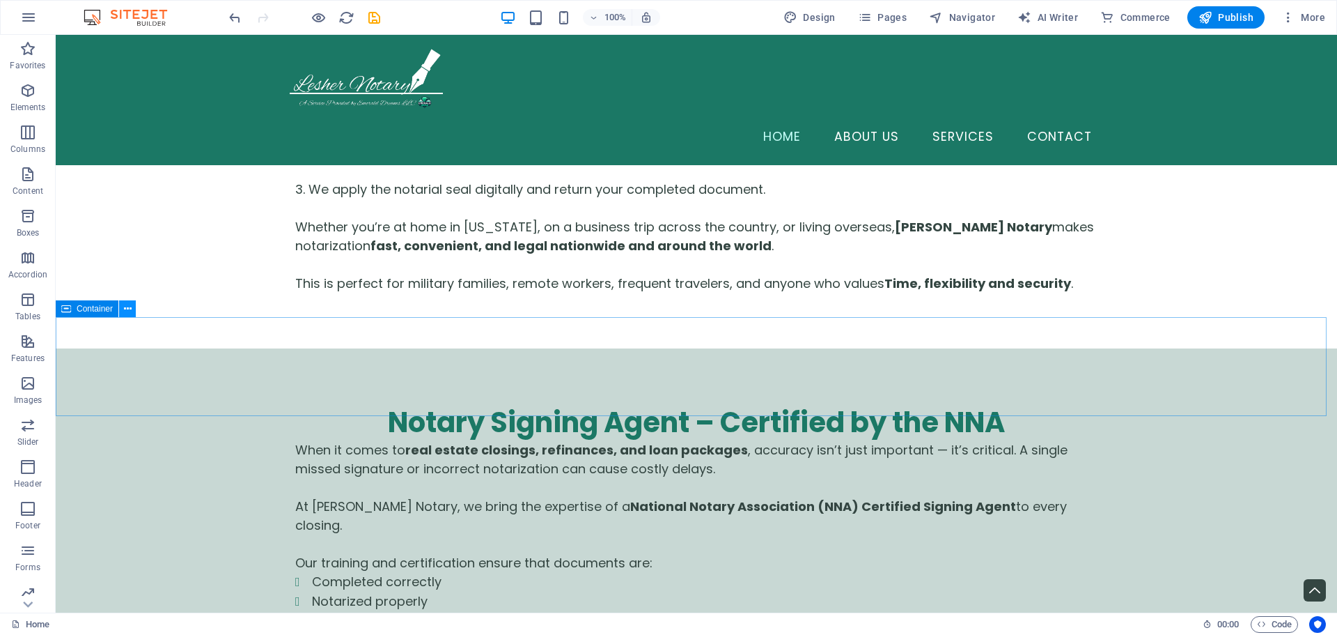
click at [134, 312] on button at bounding box center [127, 308] width 17 height 17
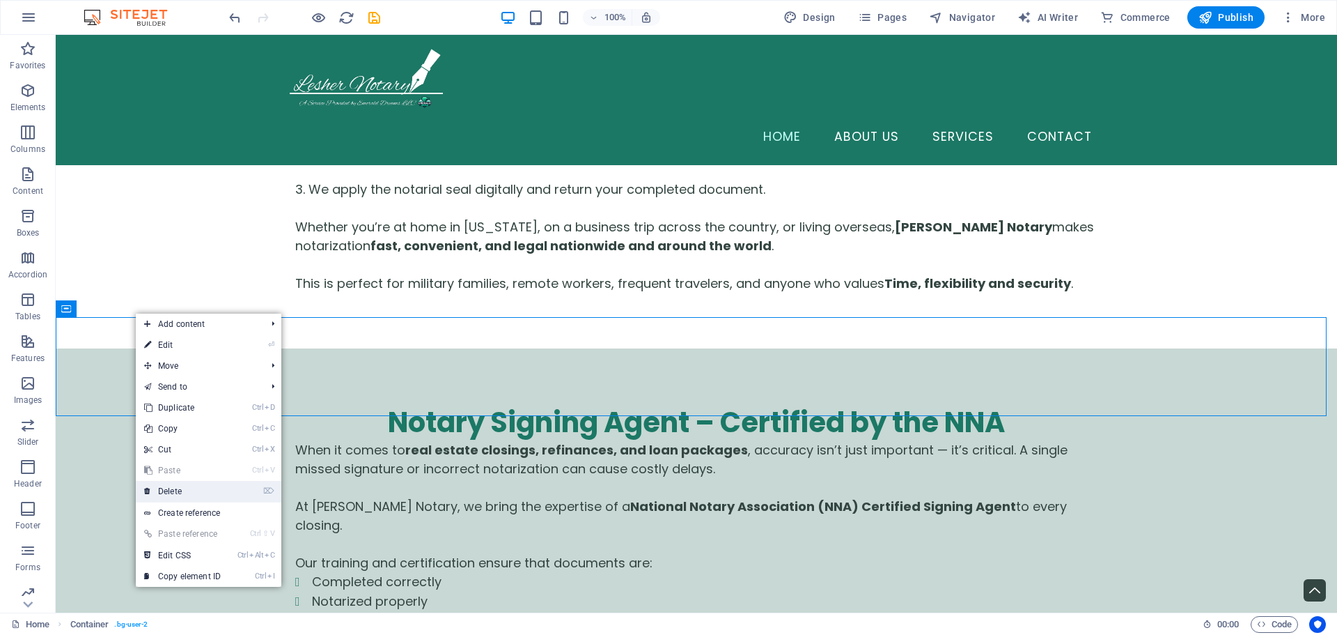
click at [206, 495] on link "⌦ Delete" at bounding box center [182, 491] width 93 height 21
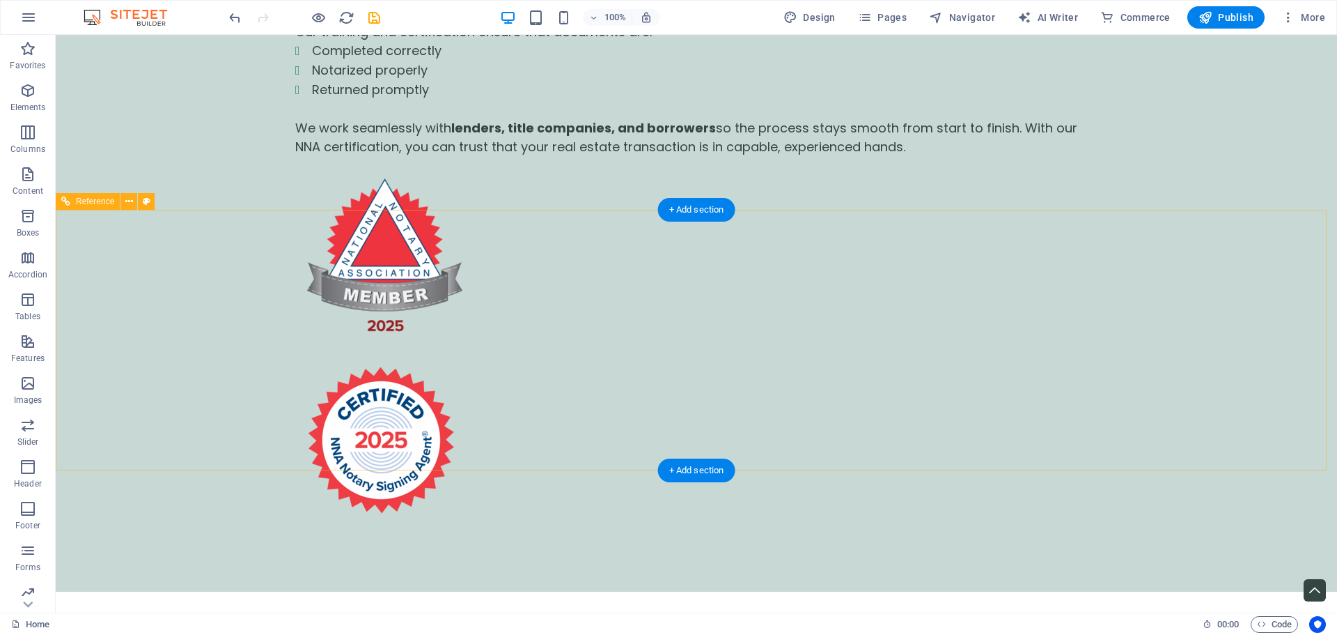
scroll to position [4085, 0]
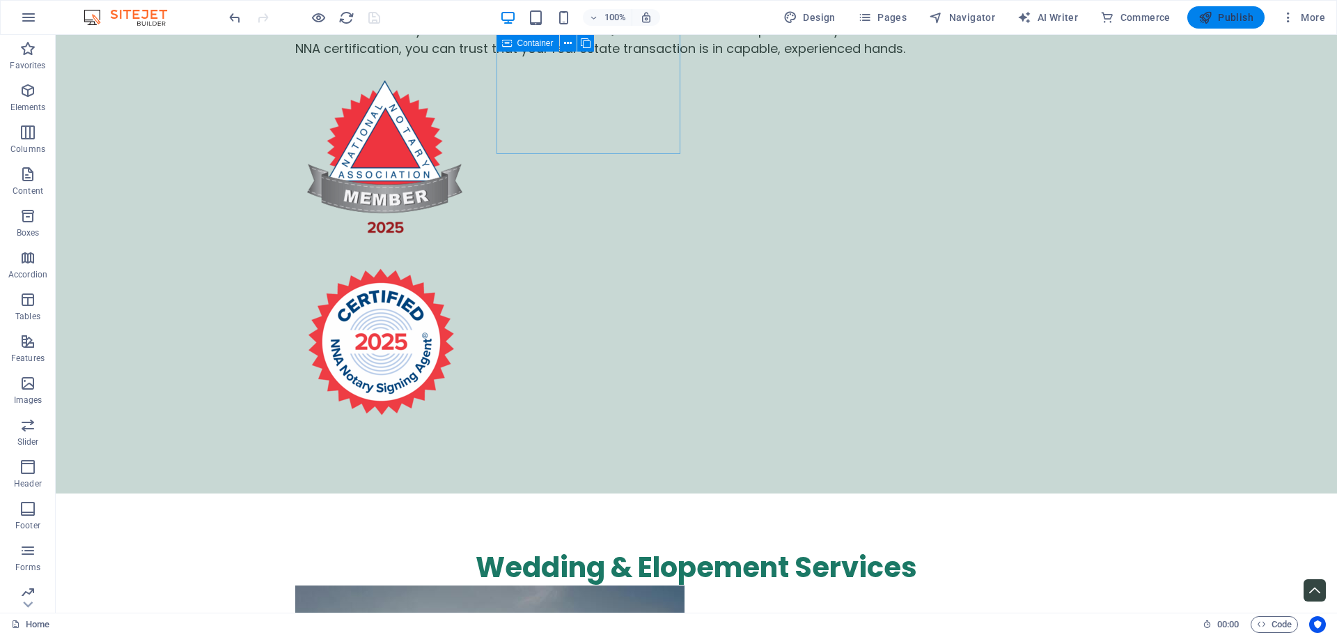
click at [0, 0] on span "Publish" at bounding box center [0, 0] width 0 height 0
